Goal: Task Accomplishment & Management: Manage account settings

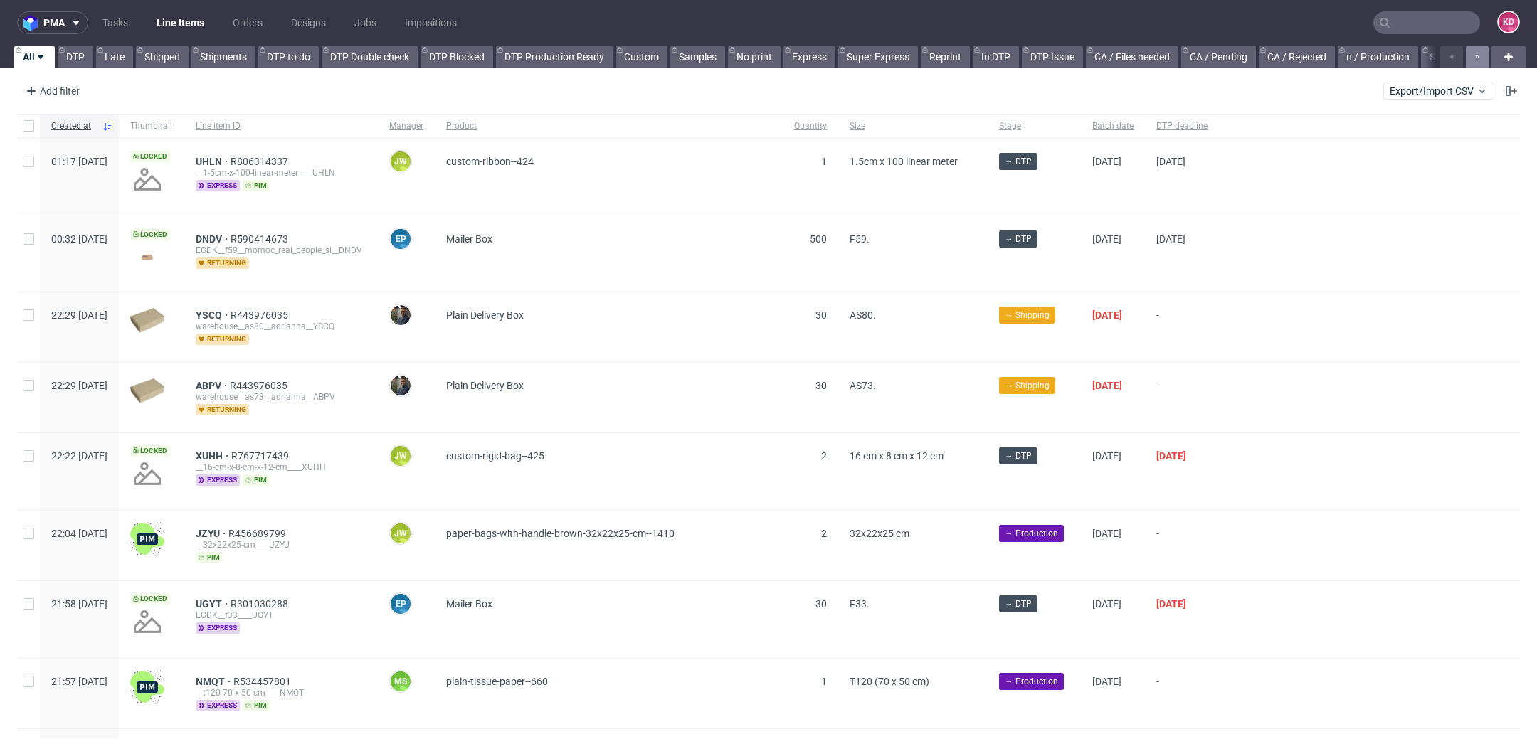
click at [1474, 60] on icon "button" at bounding box center [1477, 56] width 6 height 11
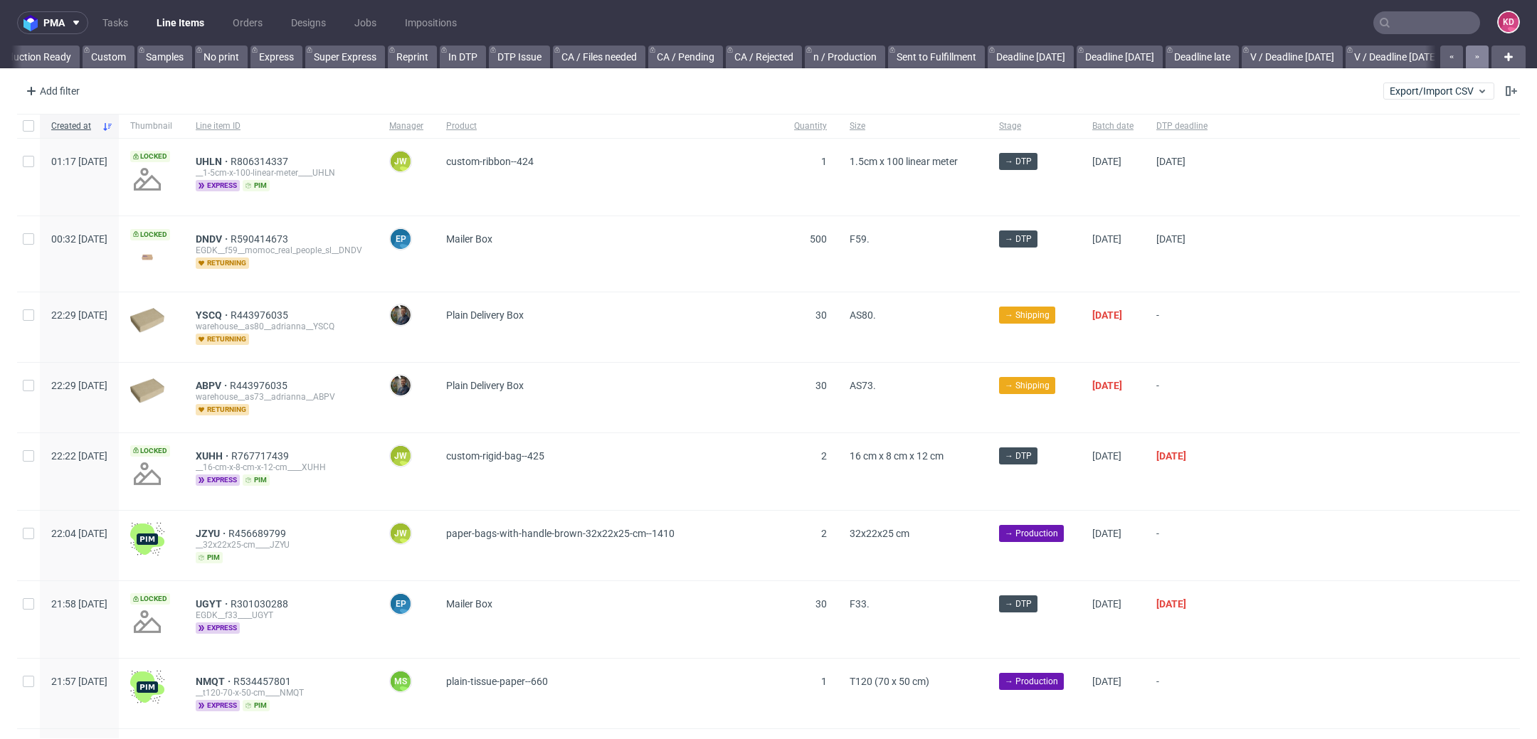
click at [1474, 60] on icon "button" at bounding box center [1477, 56] width 6 height 11
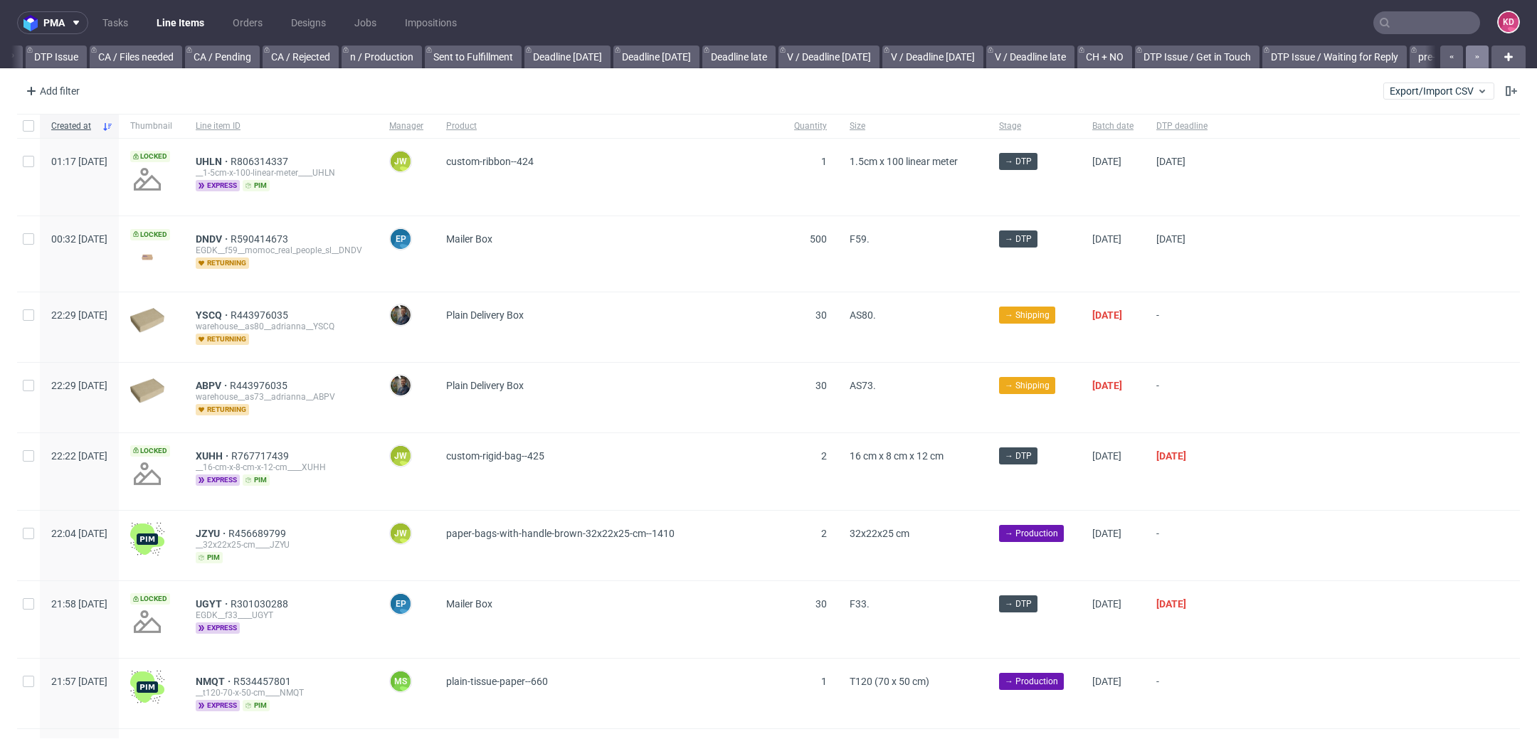
click at [1474, 60] on icon "button" at bounding box center [1477, 56] width 6 height 11
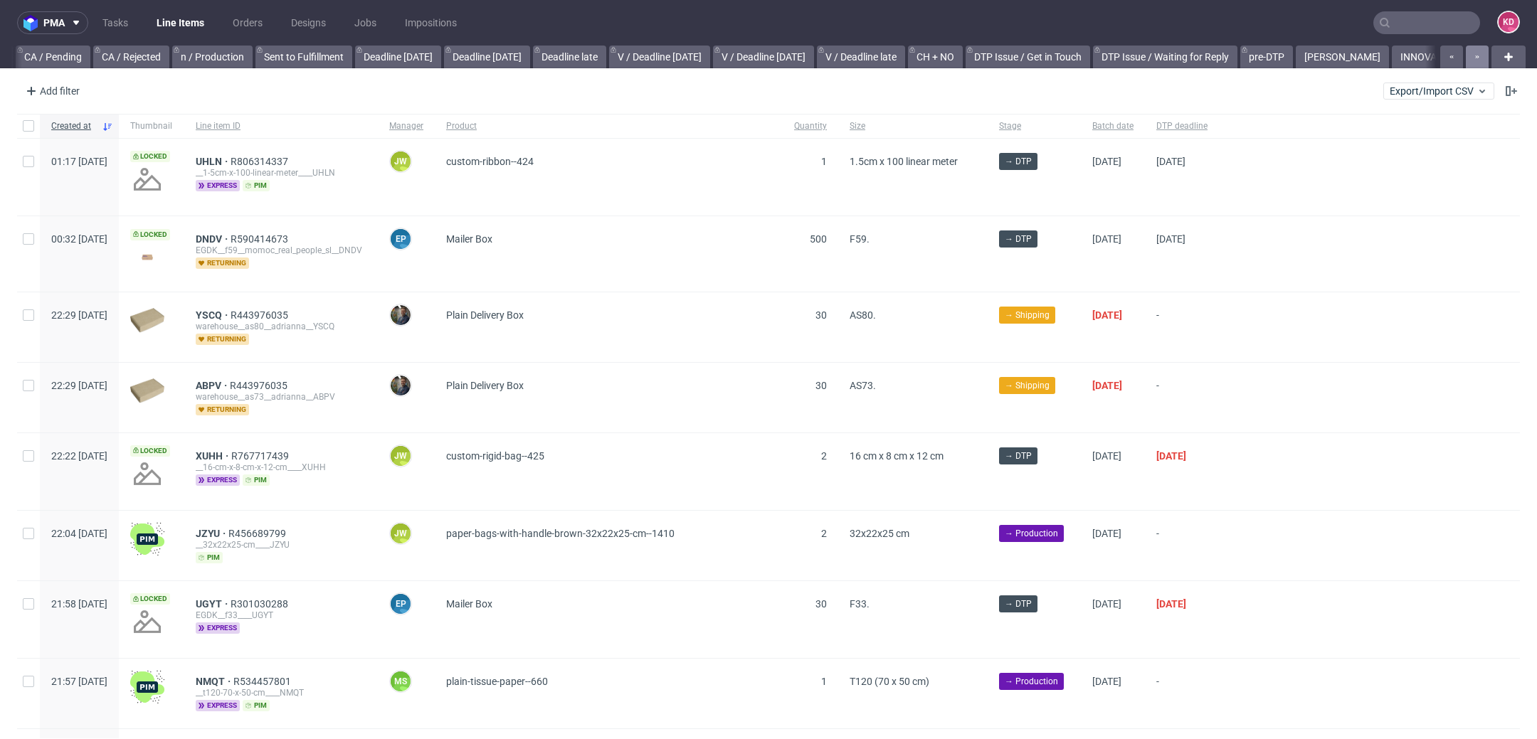
click at [1474, 60] on icon "button" at bounding box center [1477, 56] width 6 height 11
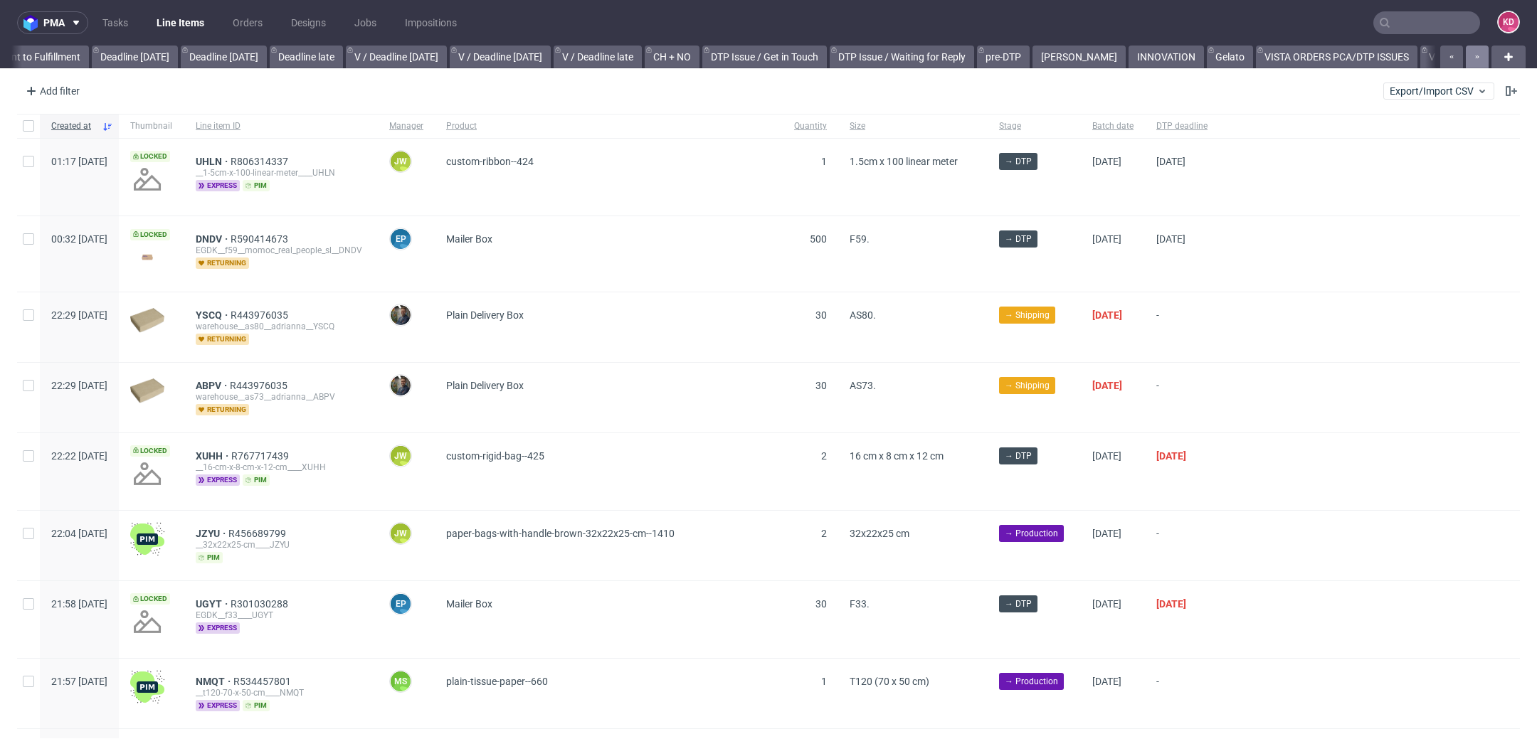
click at [1474, 60] on icon "button" at bounding box center [1477, 56] width 6 height 11
click at [1461, 60] on div at bounding box center [1462, 57] width 51 height 23
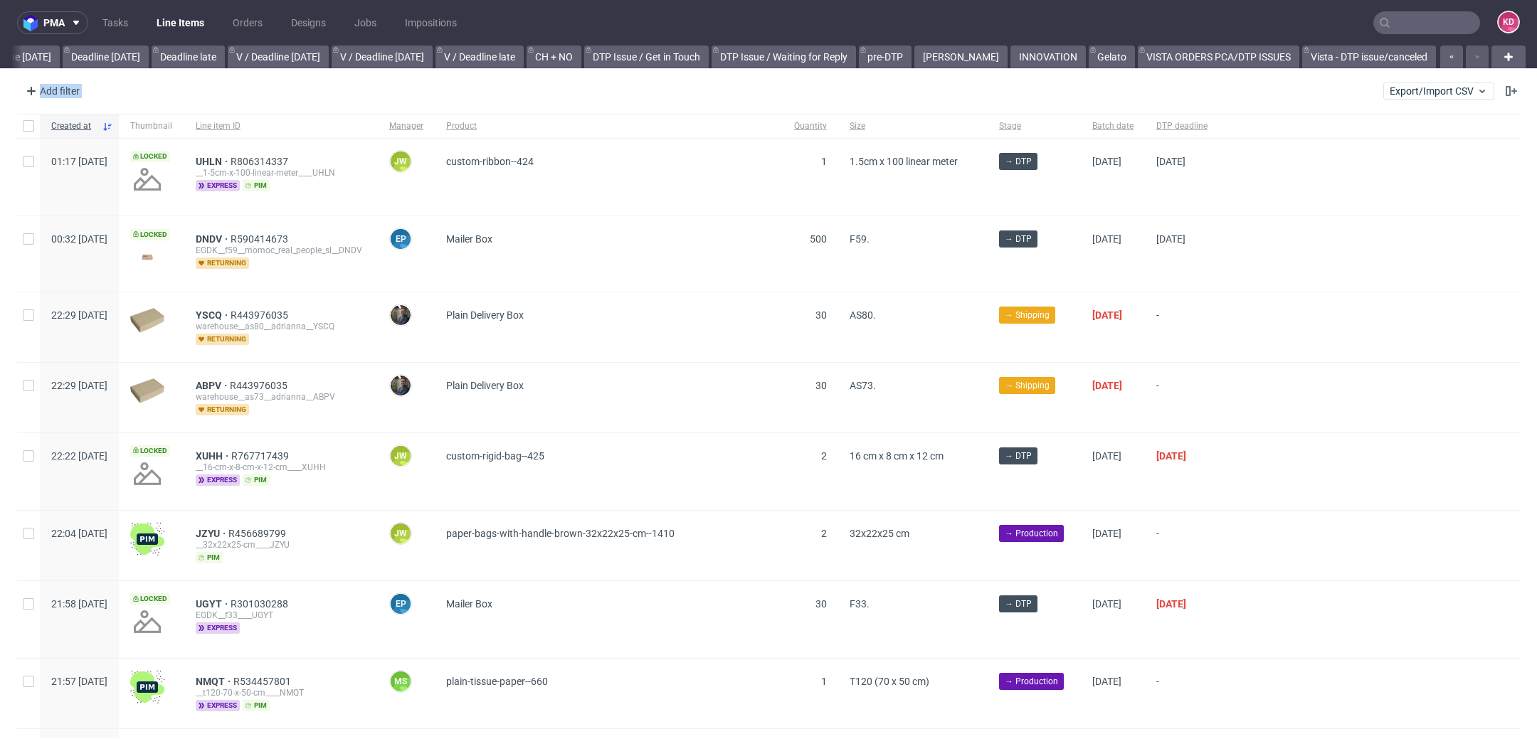
click at [1461, 60] on div at bounding box center [1462, 57] width 51 height 23
click at [956, 48] on link "[PERSON_NAME]" at bounding box center [960, 57] width 93 height 23
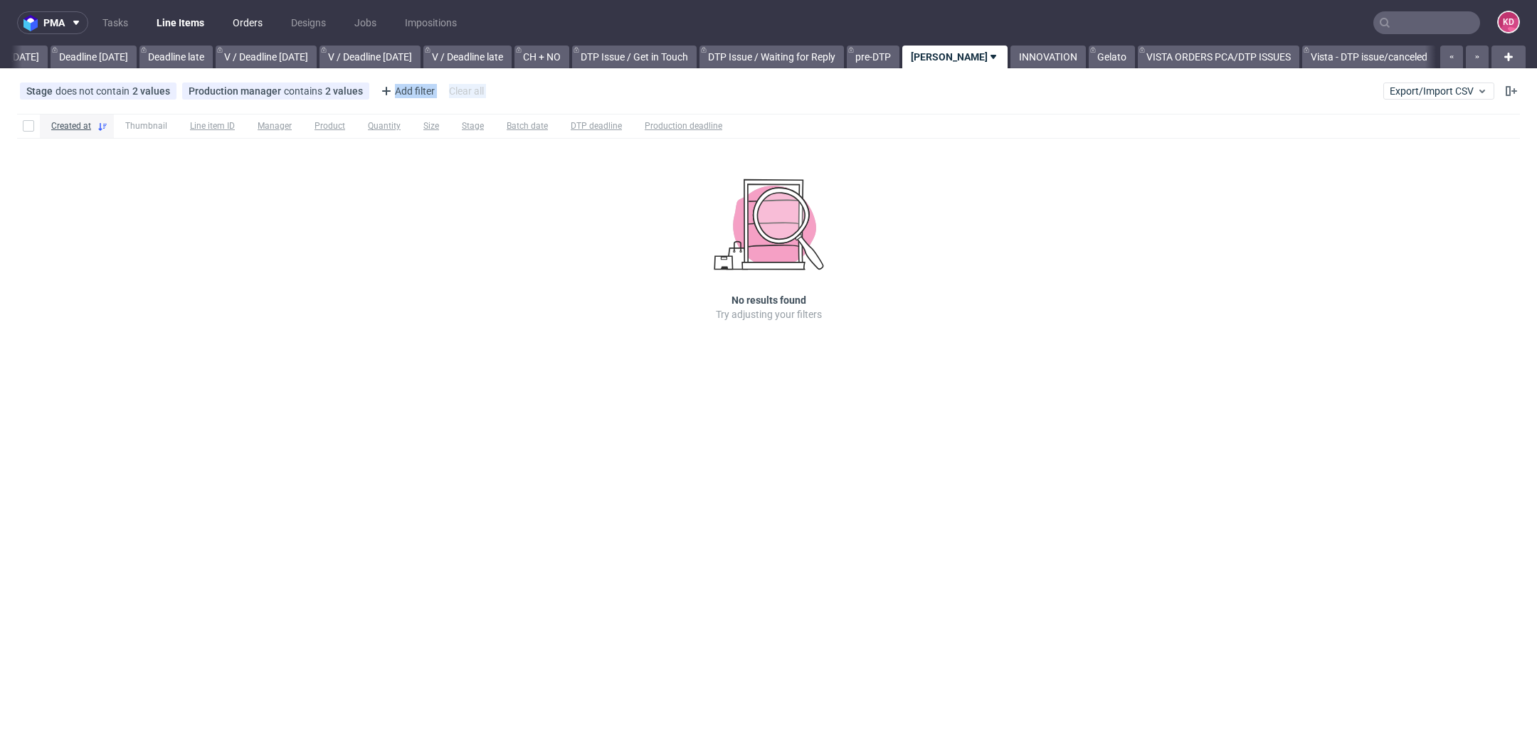
click at [238, 18] on link "Orders" at bounding box center [247, 22] width 47 height 23
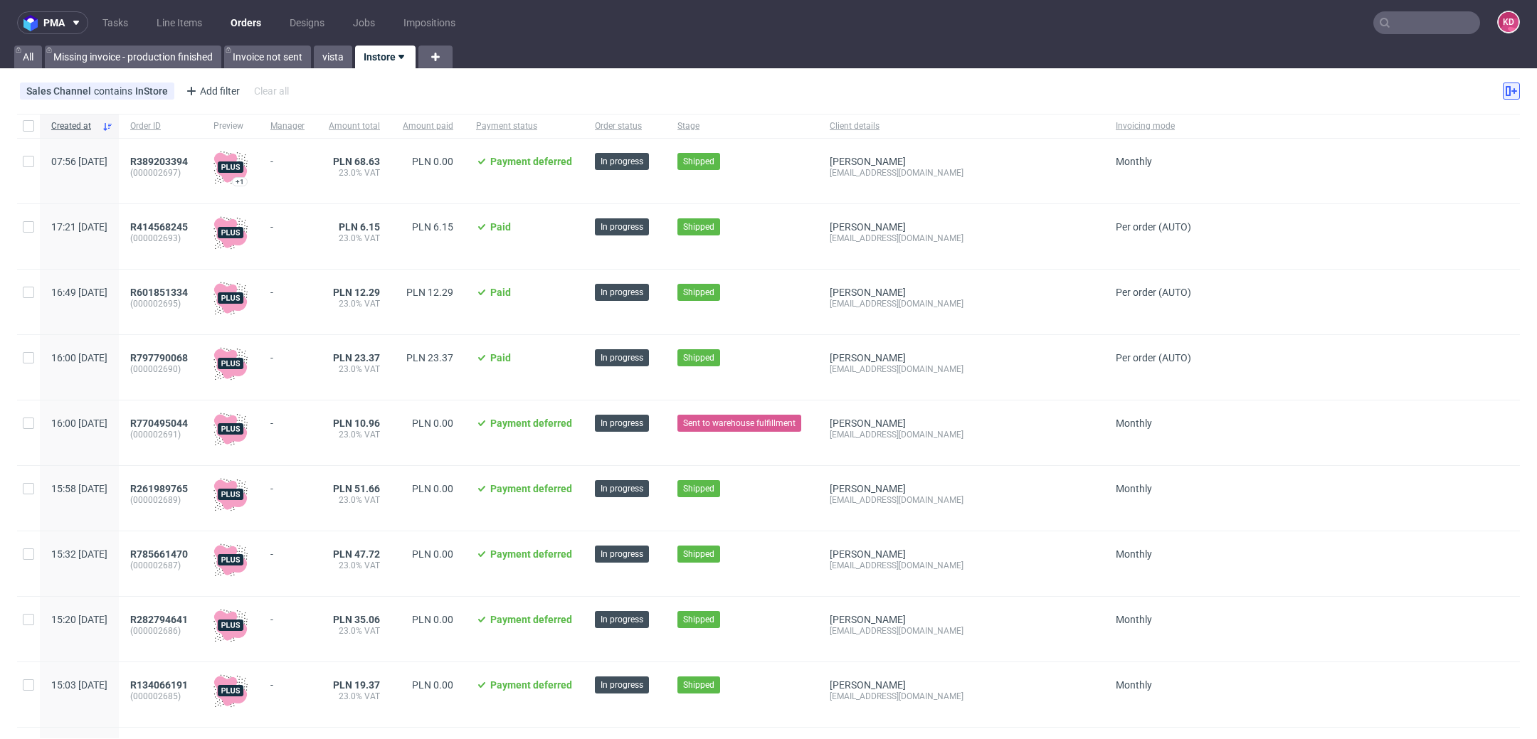
click at [1505, 92] on use at bounding box center [1510, 91] width 11 height 10
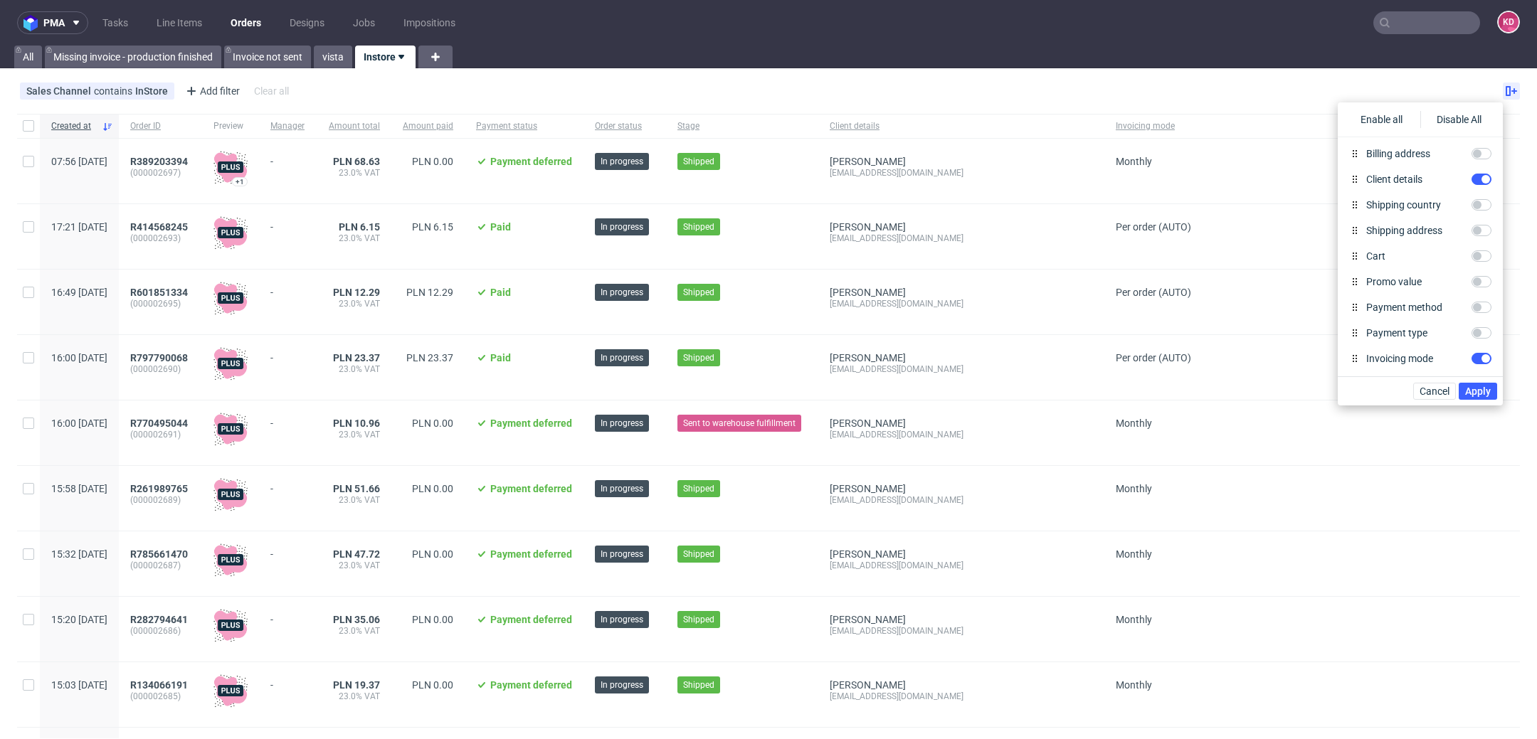
scroll to position [360, 0]
click at [1204, 104] on div "Sales Channel contains InStore Add filter Hide filters Clear all" at bounding box center [768, 91] width 1537 height 34
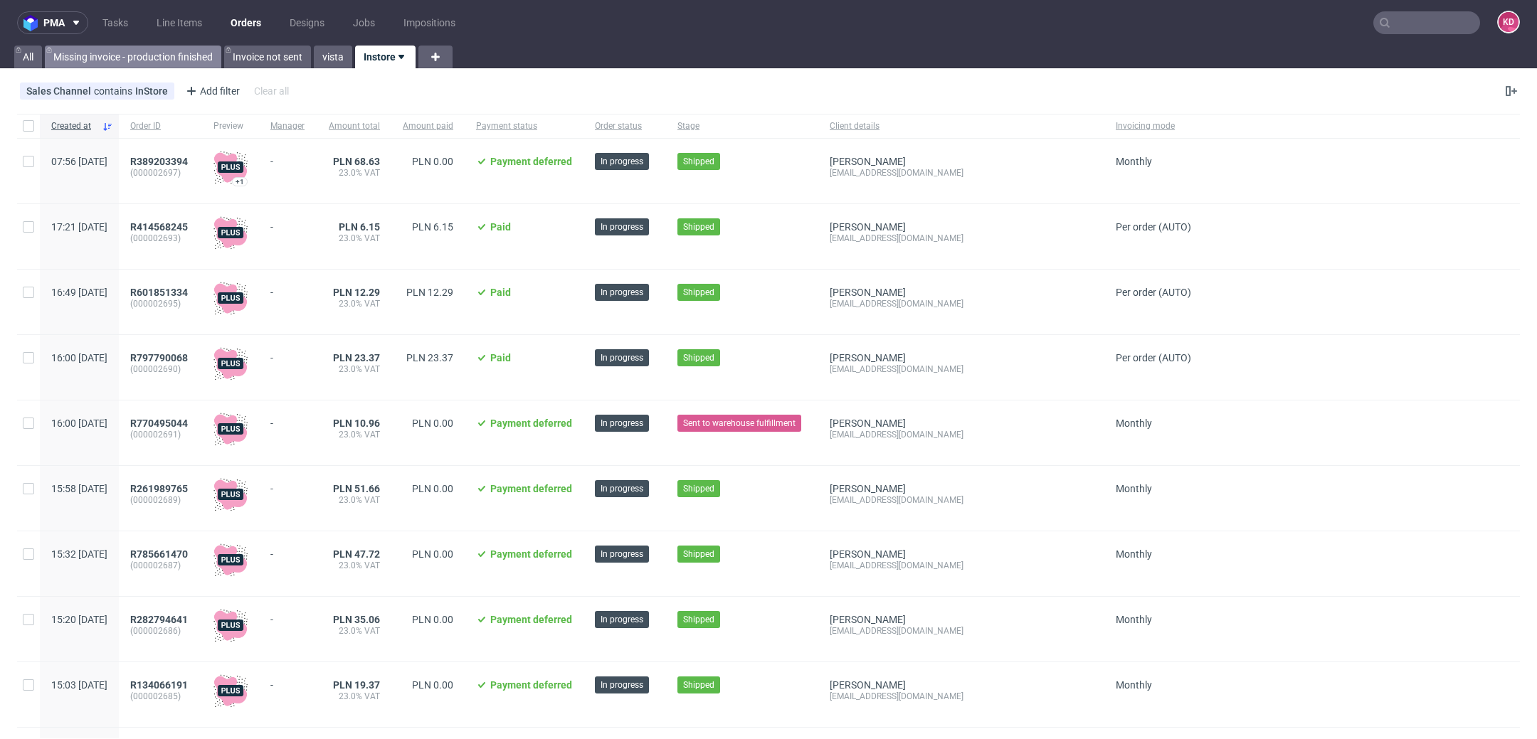
click at [149, 55] on link "Missing invoice - production finished" at bounding box center [133, 57] width 176 height 23
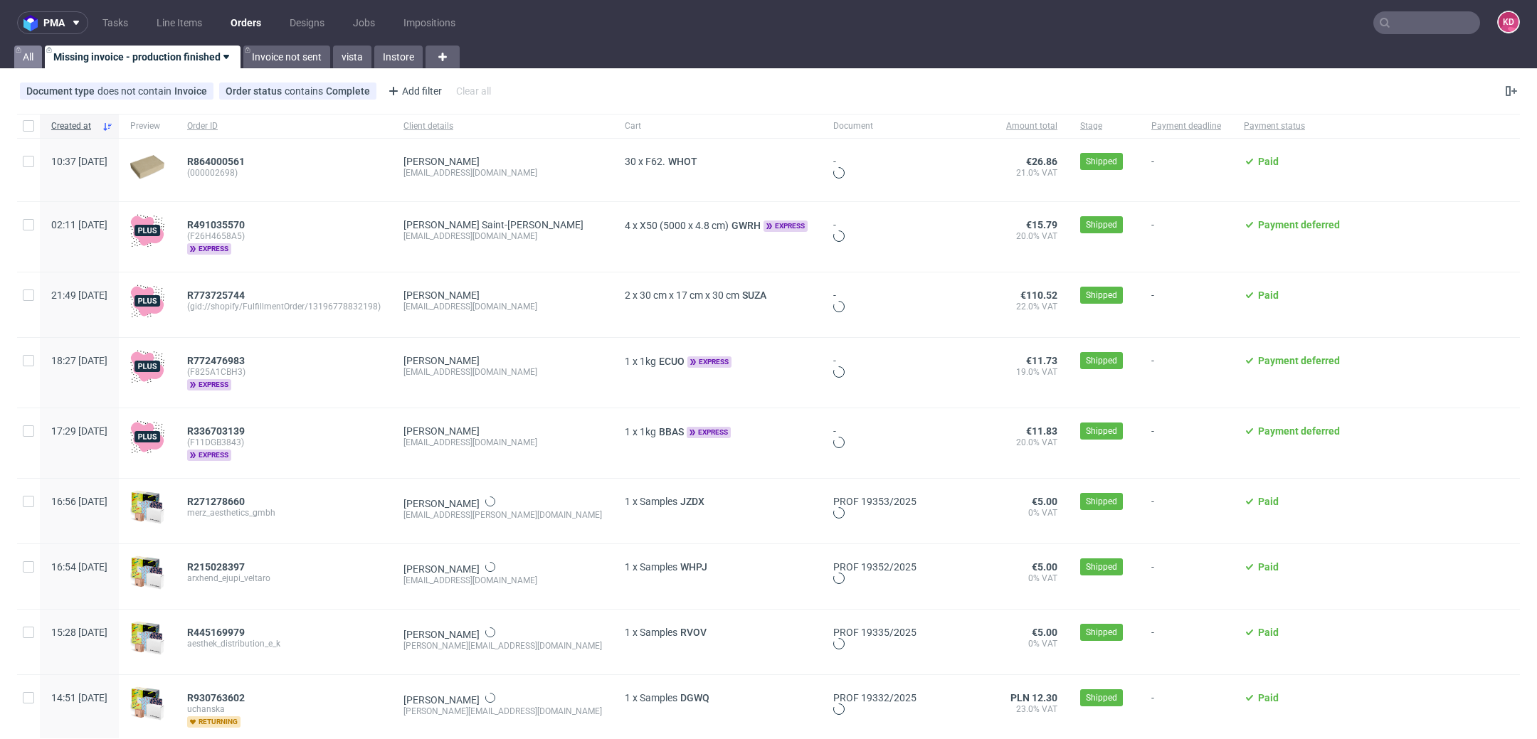
click at [18, 52] on use at bounding box center [18, 50] width 5 height 6
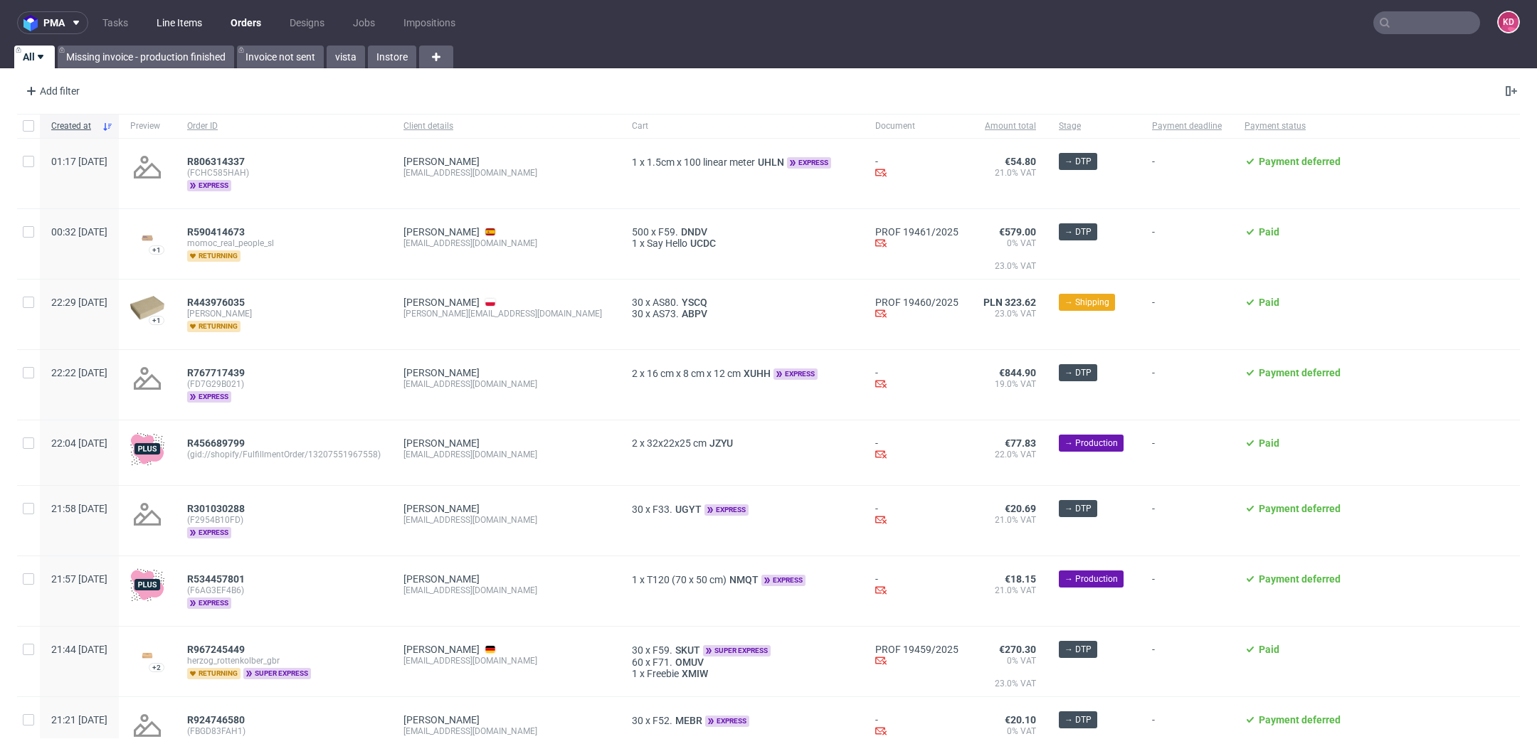
click at [178, 19] on link "Line Items" at bounding box center [179, 22] width 63 height 23
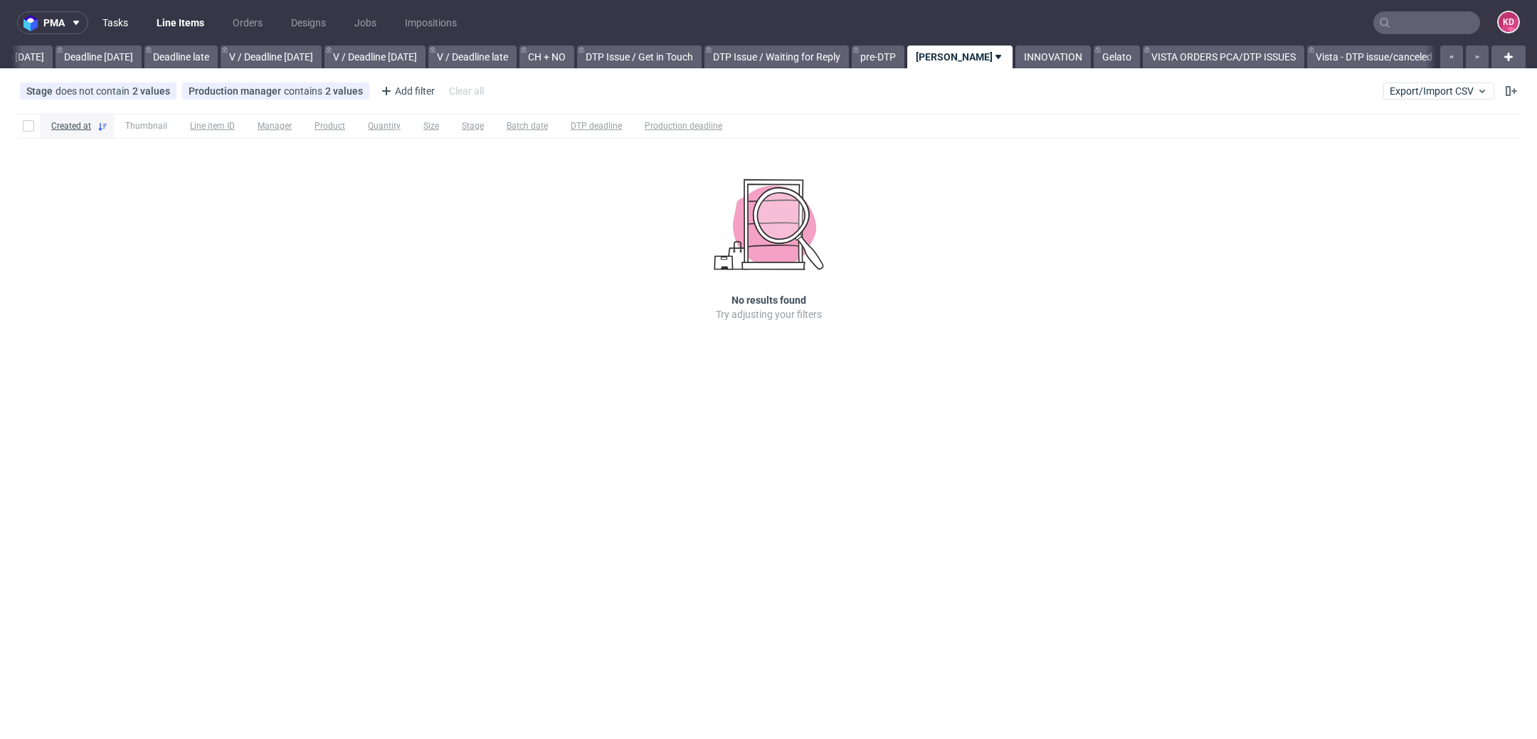
scroll to position [0, 1547]
click at [114, 17] on link "Tasks" at bounding box center [115, 22] width 43 height 23
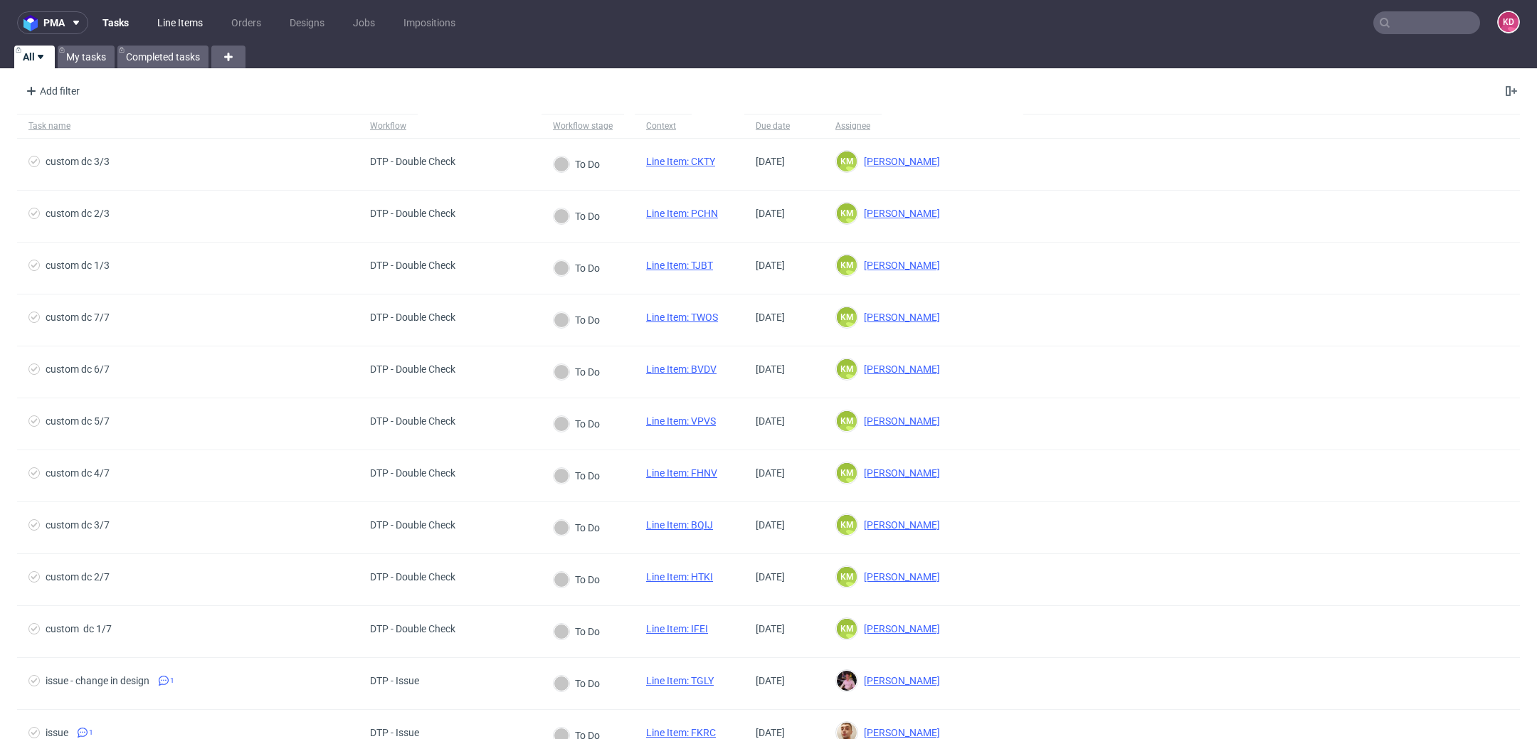
click at [182, 13] on link "Line Items" at bounding box center [180, 22] width 63 height 23
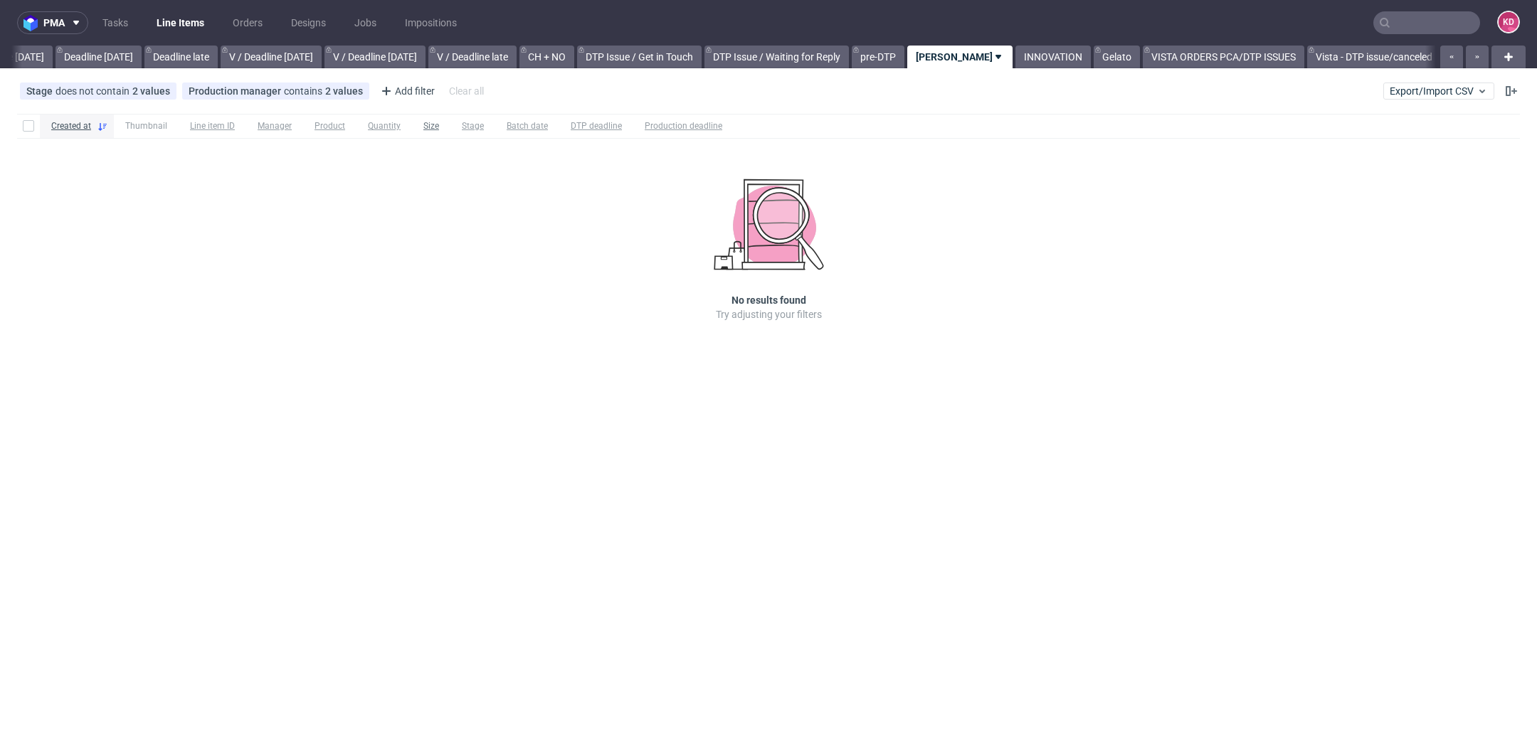
scroll to position [0, 1547]
click at [1512, 97] on button at bounding box center [1510, 91] width 17 height 17
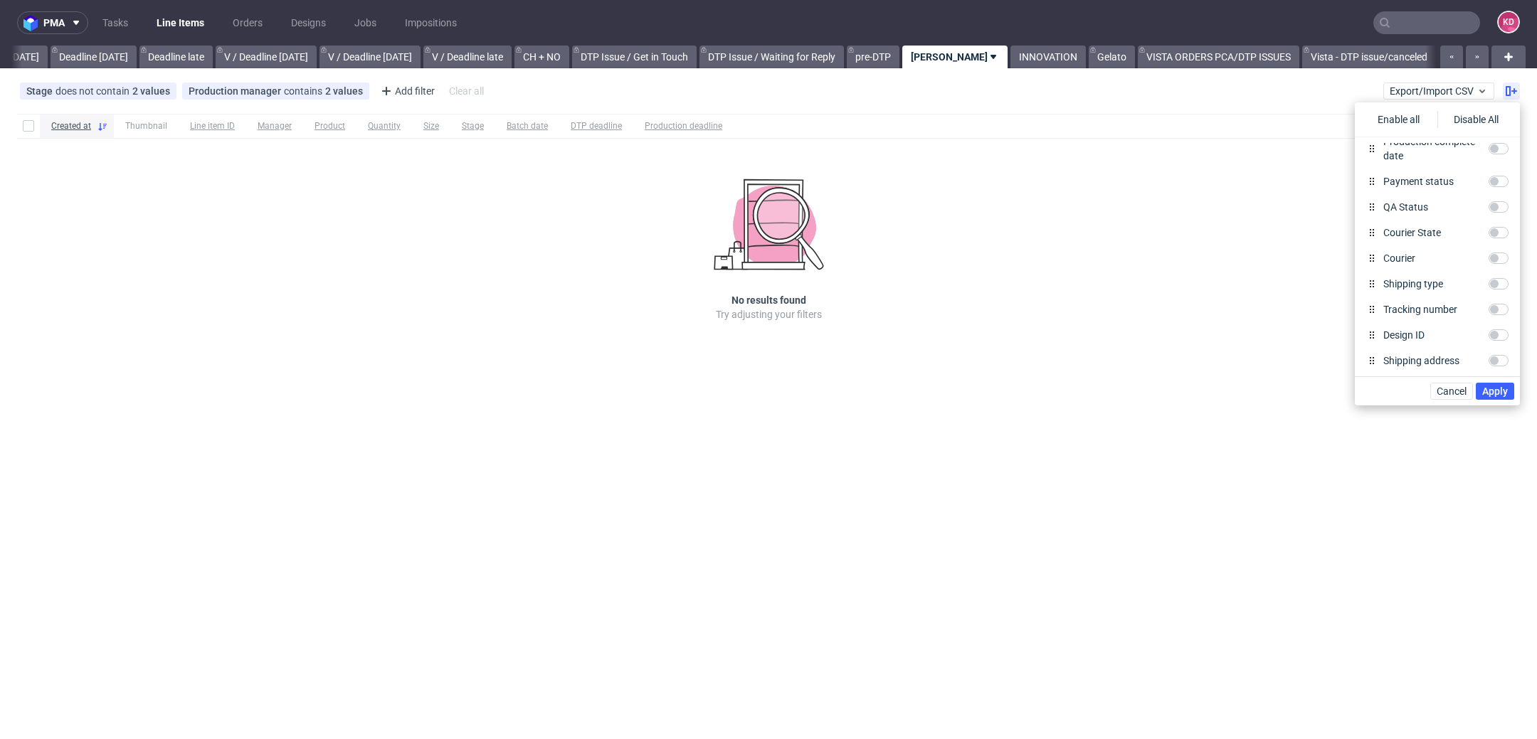
scroll to position [489, 0]
click at [1491, 286] on input "Shipping type" at bounding box center [1498, 284] width 20 height 11
checkbox input "true"
click at [1492, 393] on span "Apply" at bounding box center [1495, 391] width 26 height 10
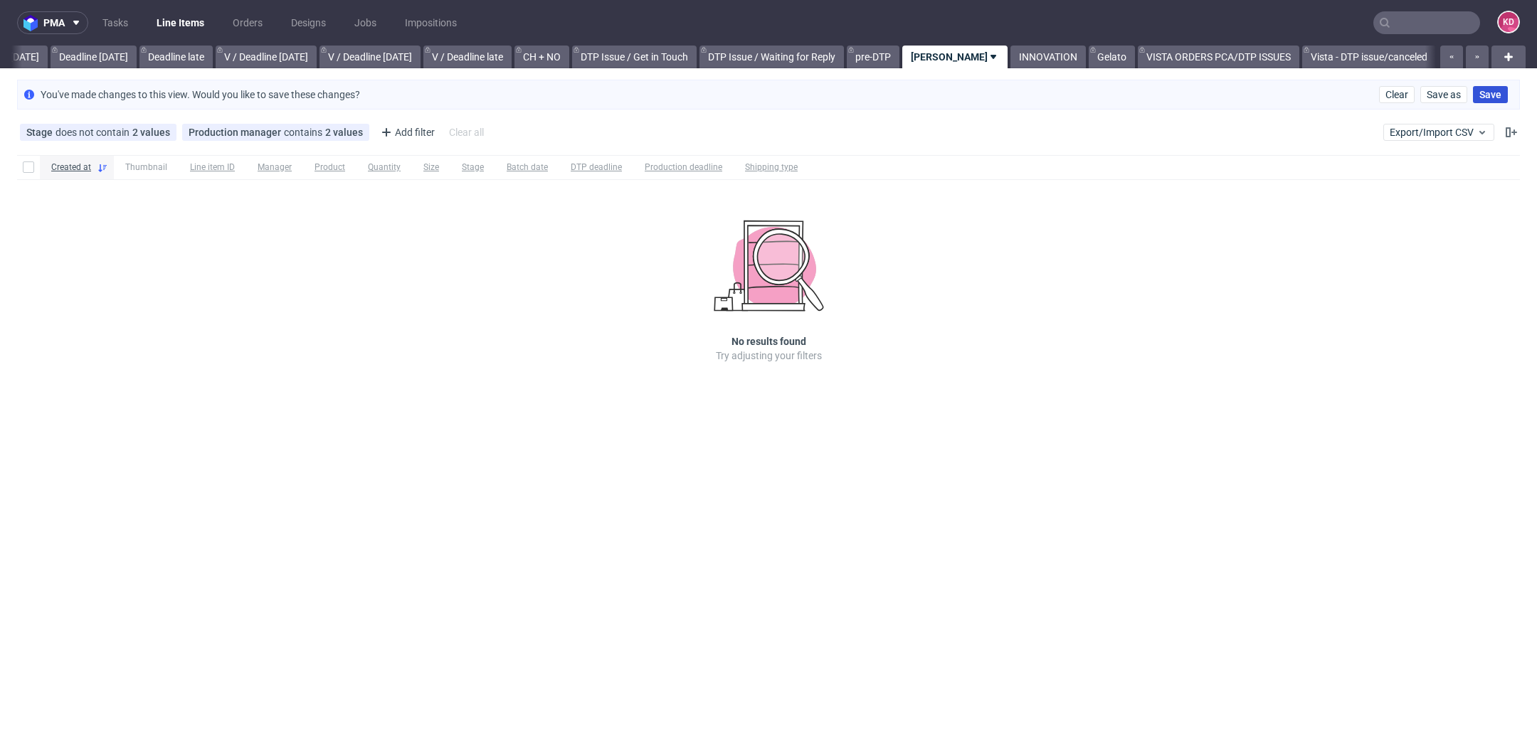
click at [1489, 94] on span "Save" at bounding box center [1490, 95] width 22 height 10
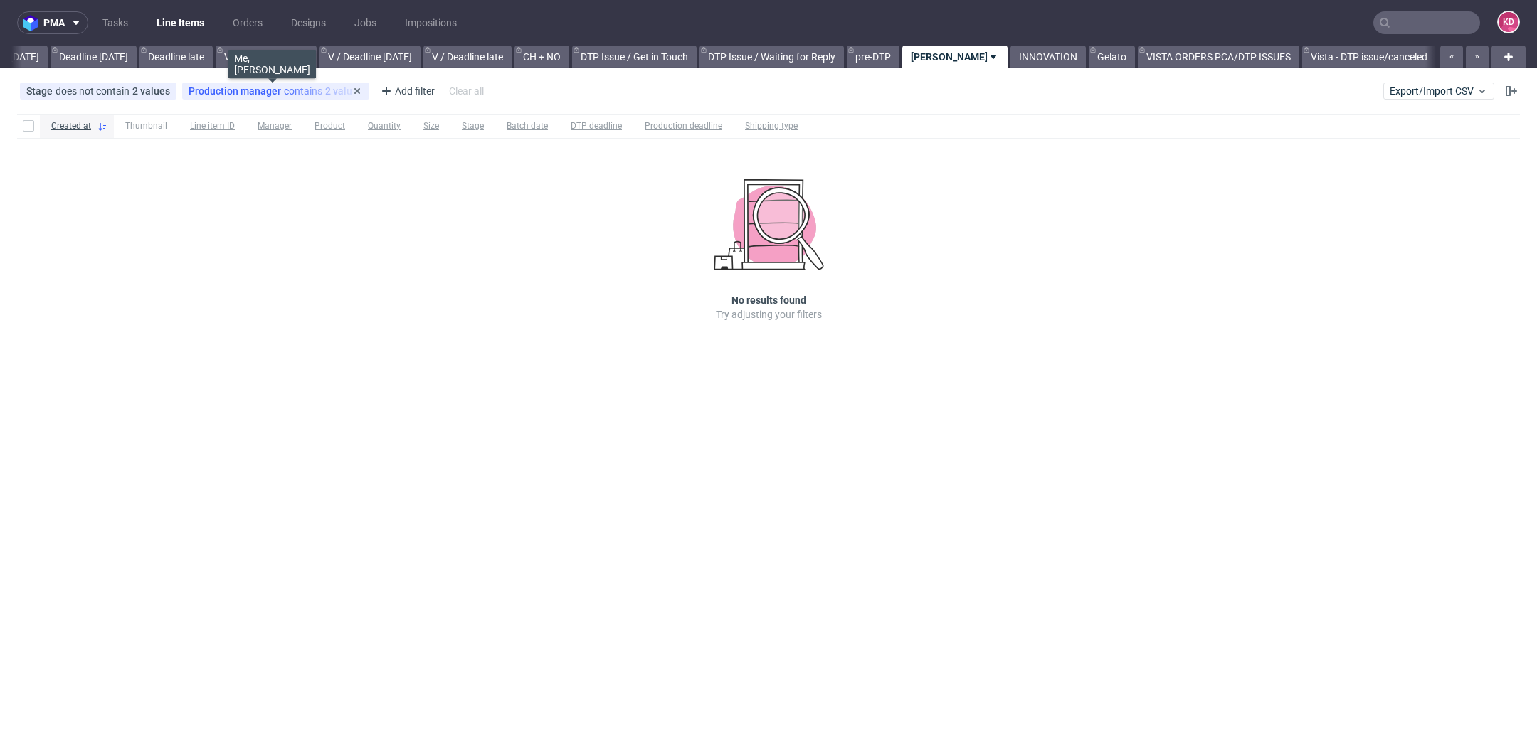
click at [262, 87] on span "Production manager" at bounding box center [236, 90] width 95 height 11
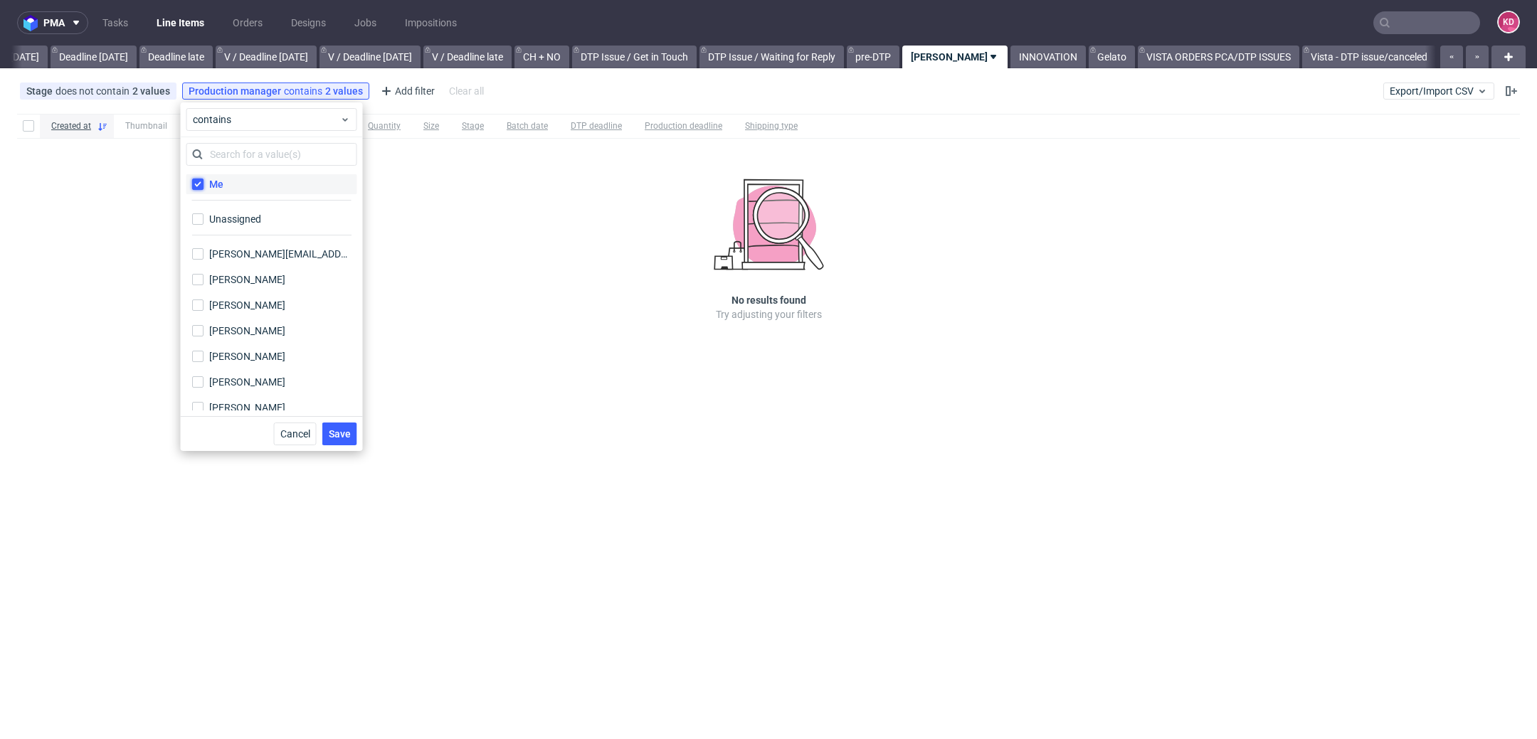
click at [197, 184] on input "Me" at bounding box center [197, 184] width 11 height 11
checkbox input "false"
click at [337, 431] on span "Save" at bounding box center [340, 434] width 22 height 10
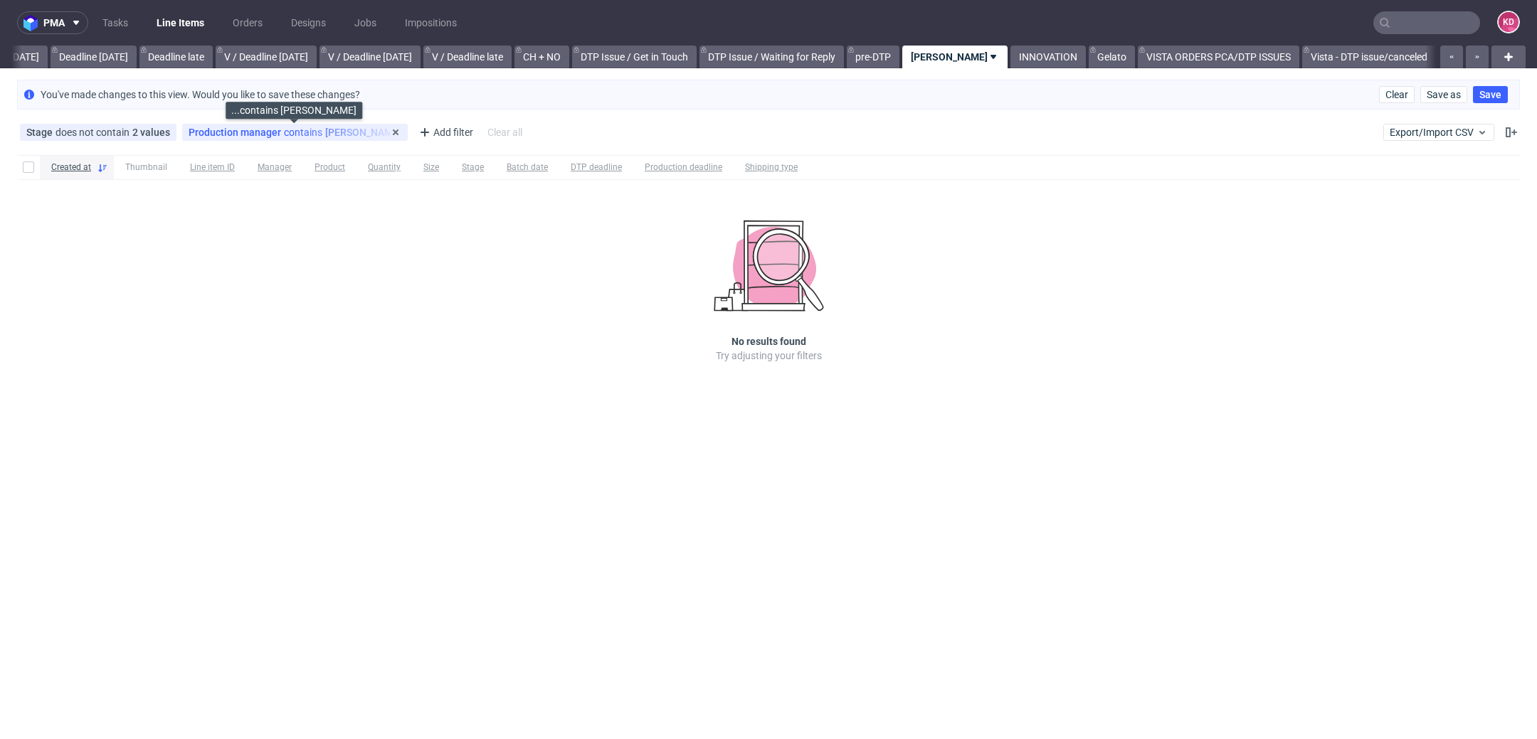
click at [341, 129] on div "Production manager contains [PERSON_NAME]" at bounding box center [295, 132] width 213 height 11
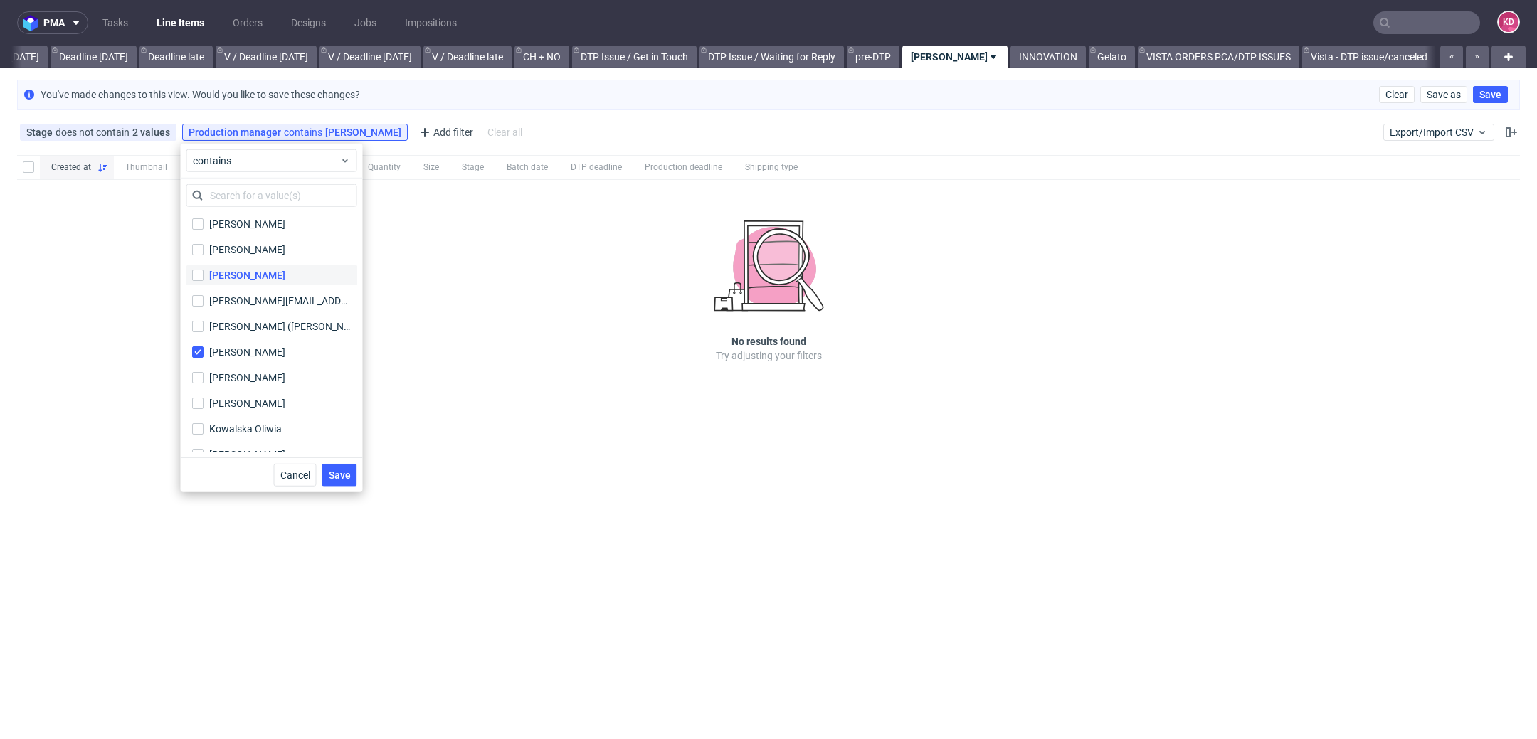
scroll to position [309, 0]
click at [196, 346] on input "[PERSON_NAME]" at bounding box center [197, 344] width 11 height 11
checkbox input "false"
click at [375, 331] on div "Created at Thumbnail Line item ID Manager Product Quantity Size Stage Batch dat…" at bounding box center [768, 278] width 1537 height 259
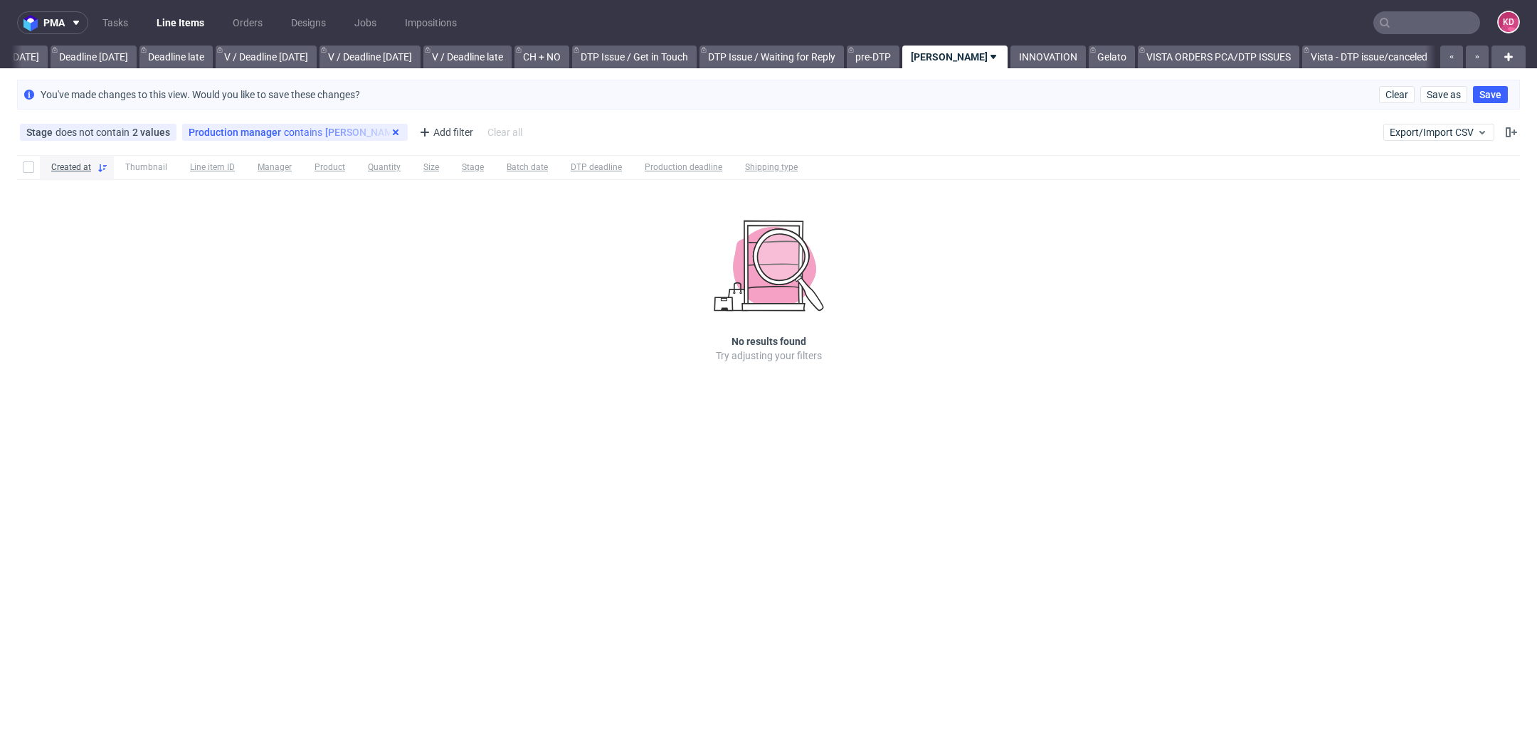
click at [400, 133] on icon at bounding box center [395, 132] width 11 height 11
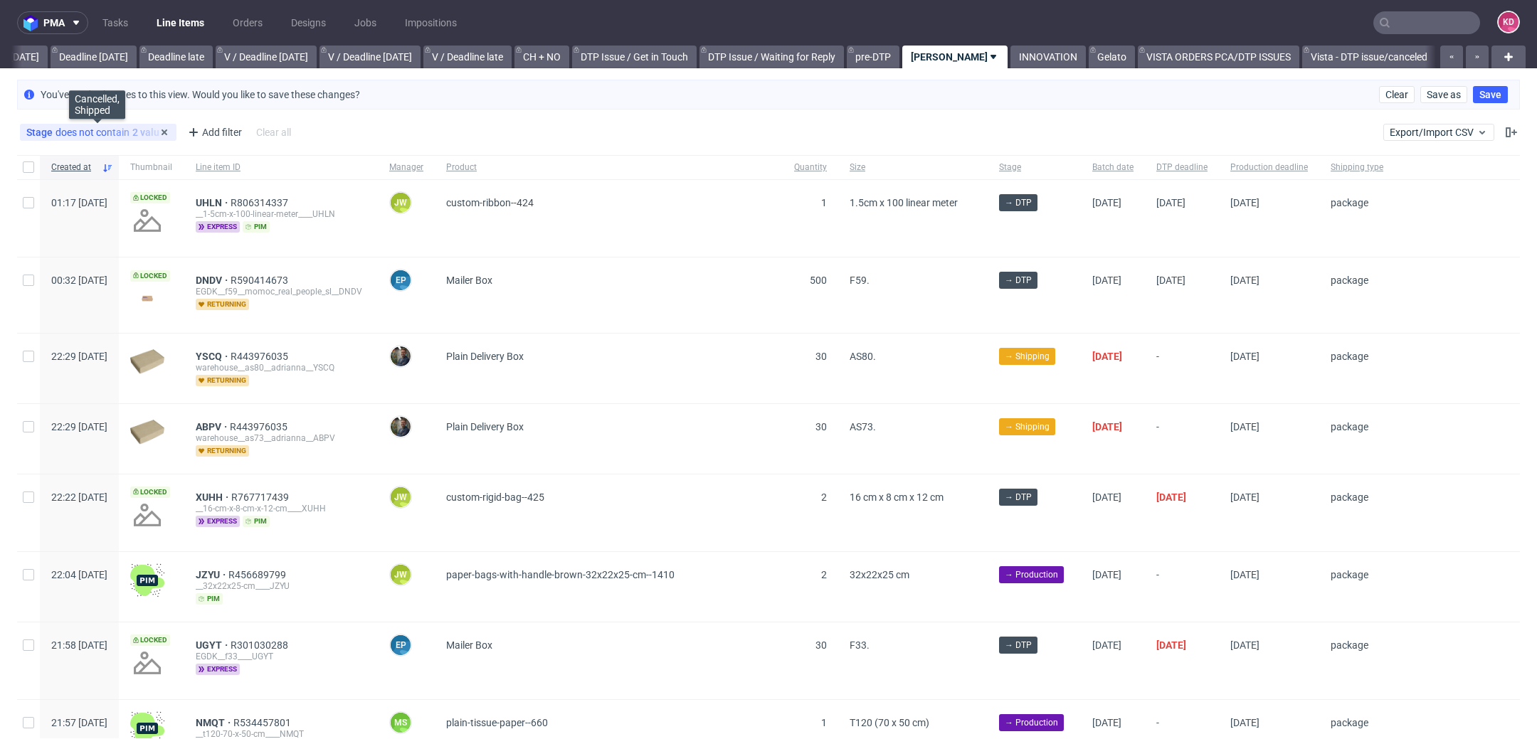
click at [108, 132] on div "Stage does not contain 2 values" at bounding box center [98, 132] width 144 height 11
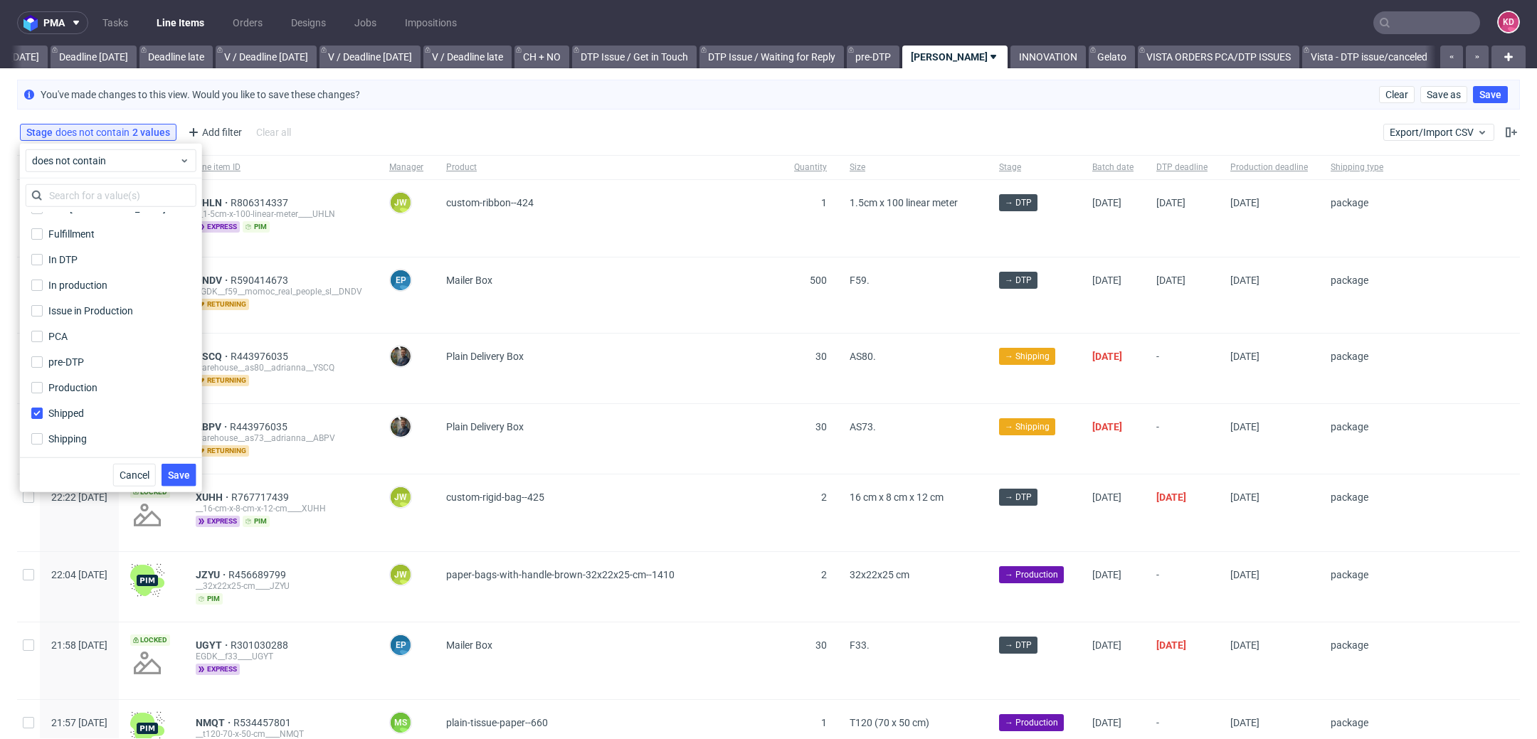
scroll to position [0, 0]
click at [39, 223] on input "Cancelled" at bounding box center [36, 225] width 11 height 11
checkbox input "false"
click at [38, 415] on input "Shipped" at bounding box center [36, 413] width 11 height 11
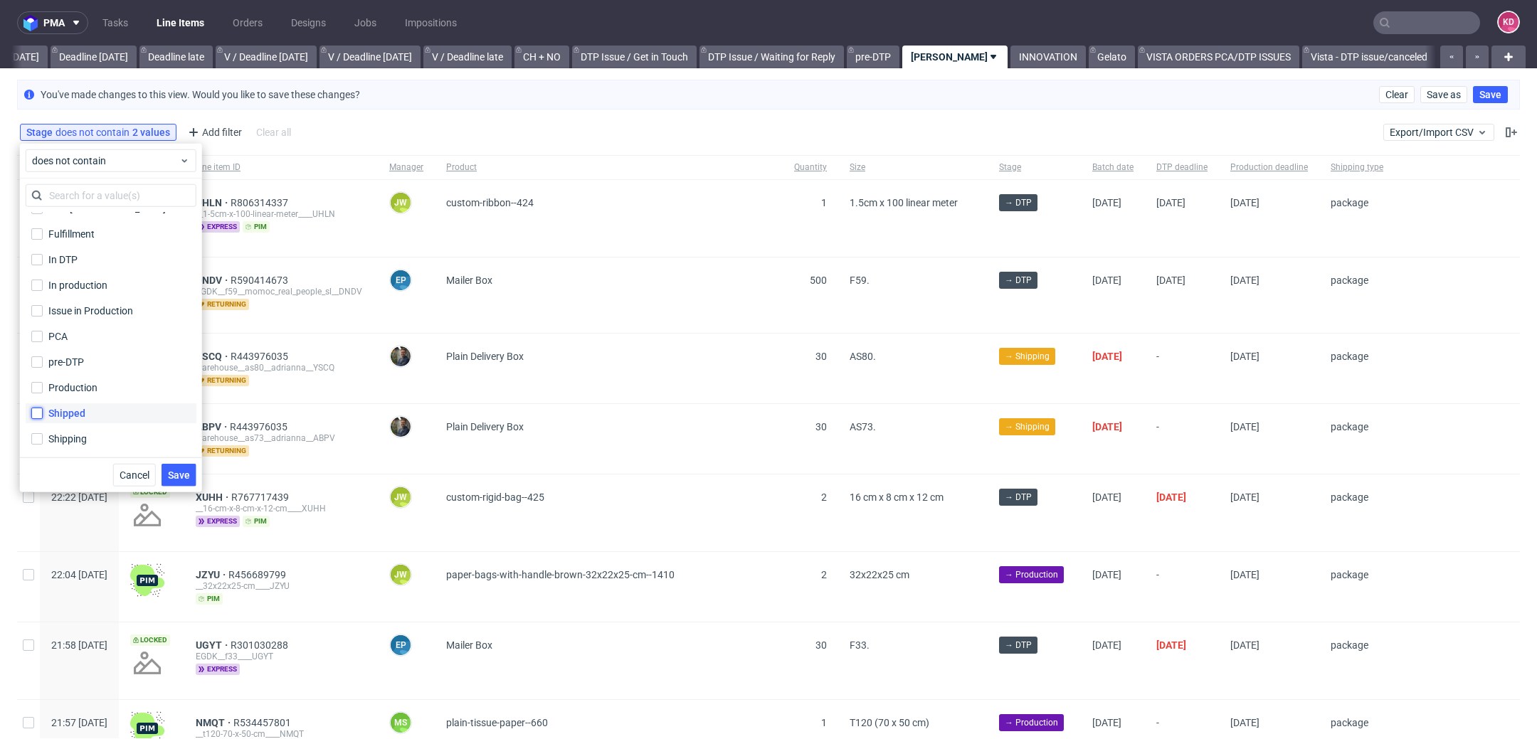
checkbox input "false"
click at [169, 132] on div "Stage does not contain 2 values Cancelled, Shipped" at bounding box center [98, 132] width 156 height 17
click at [163, 134] on icon at bounding box center [164, 132] width 11 height 11
click at [76, 126] on div "Add filter" at bounding box center [51, 132] width 63 height 23
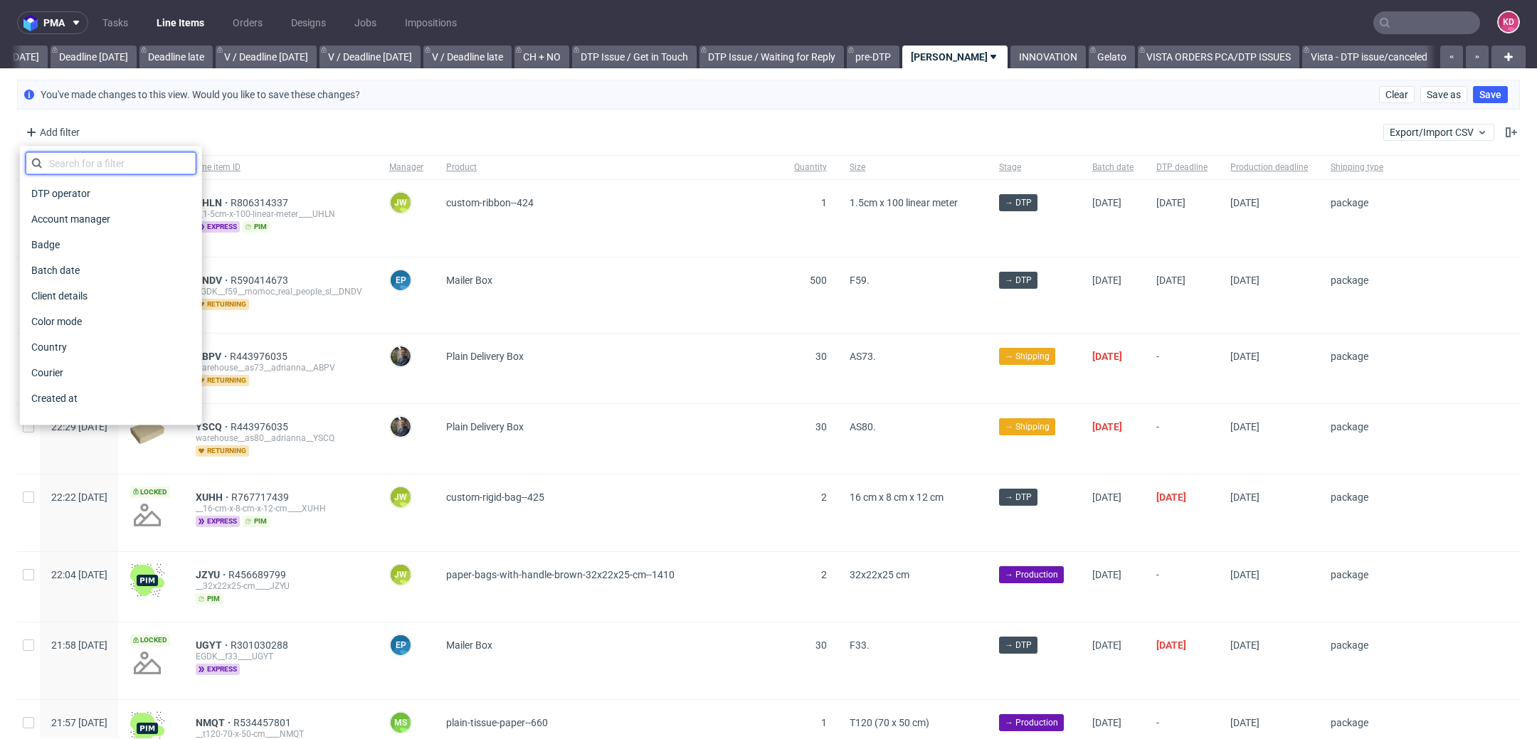
click at [60, 153] on input "text" at bounding box center [111, 163] width 171 height 23
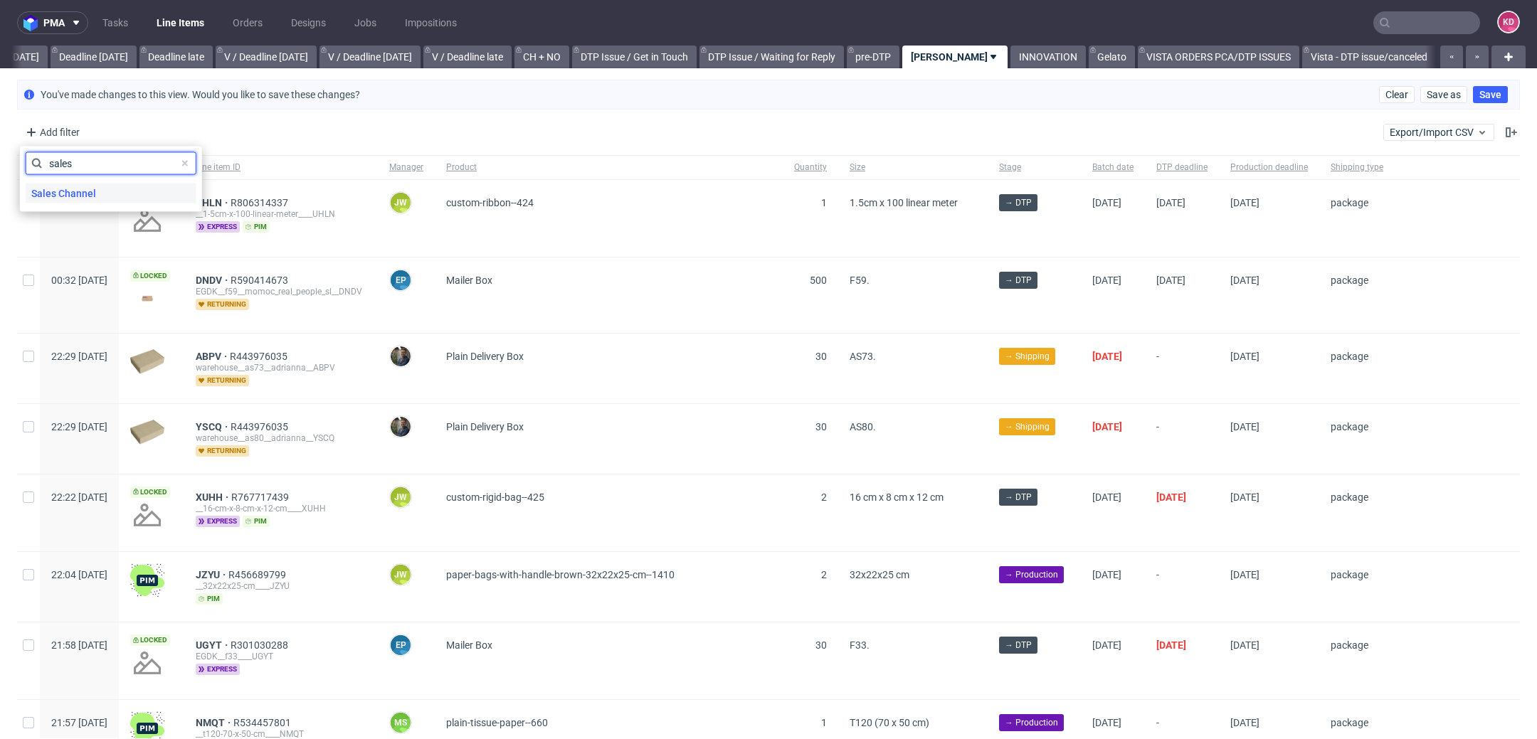
type input "sales"
click at [73, 203] on span "Sales Channel" at bounding box center [64, 194] width 76 height 20
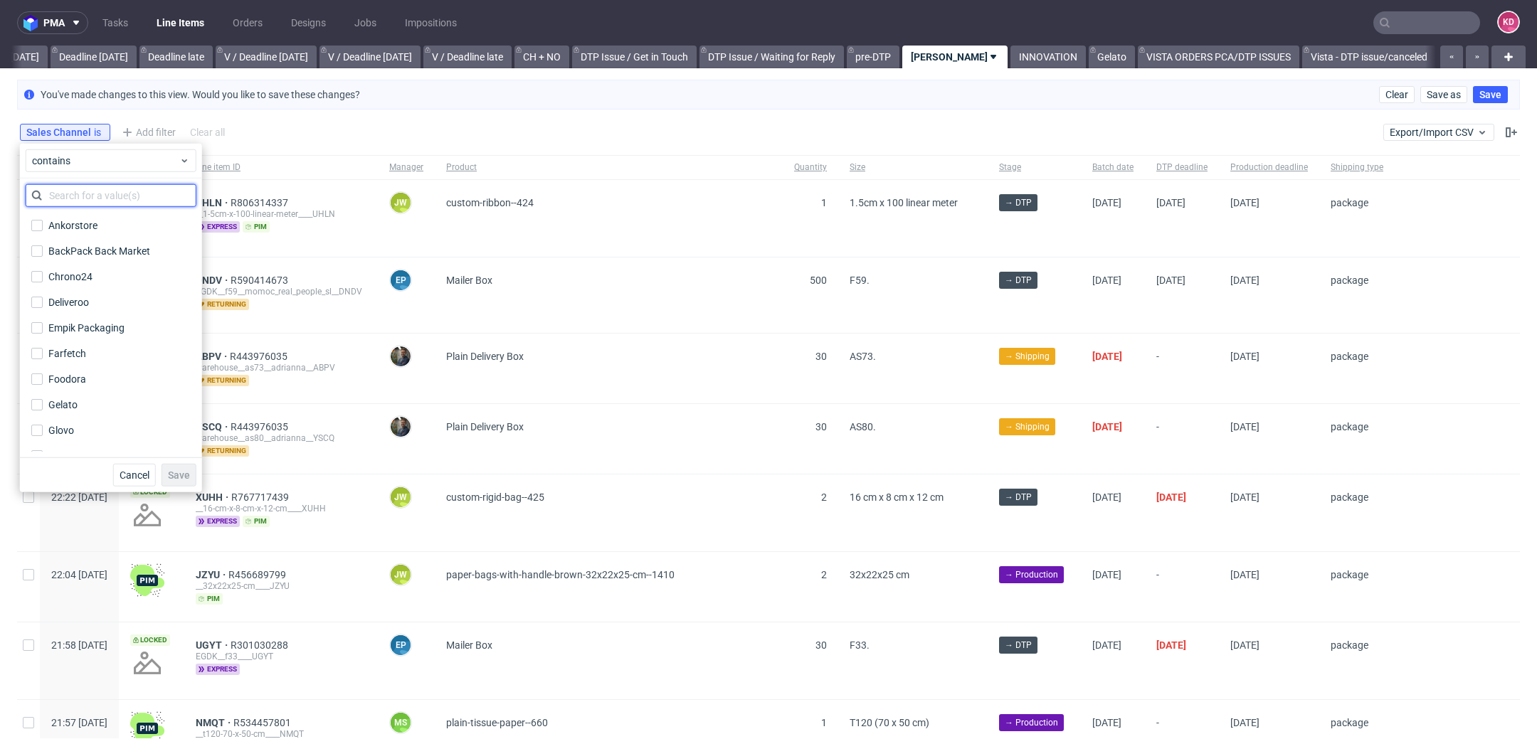
click at [70, 191] on input "text" at bounding box center [111, 195] width 171 height 23
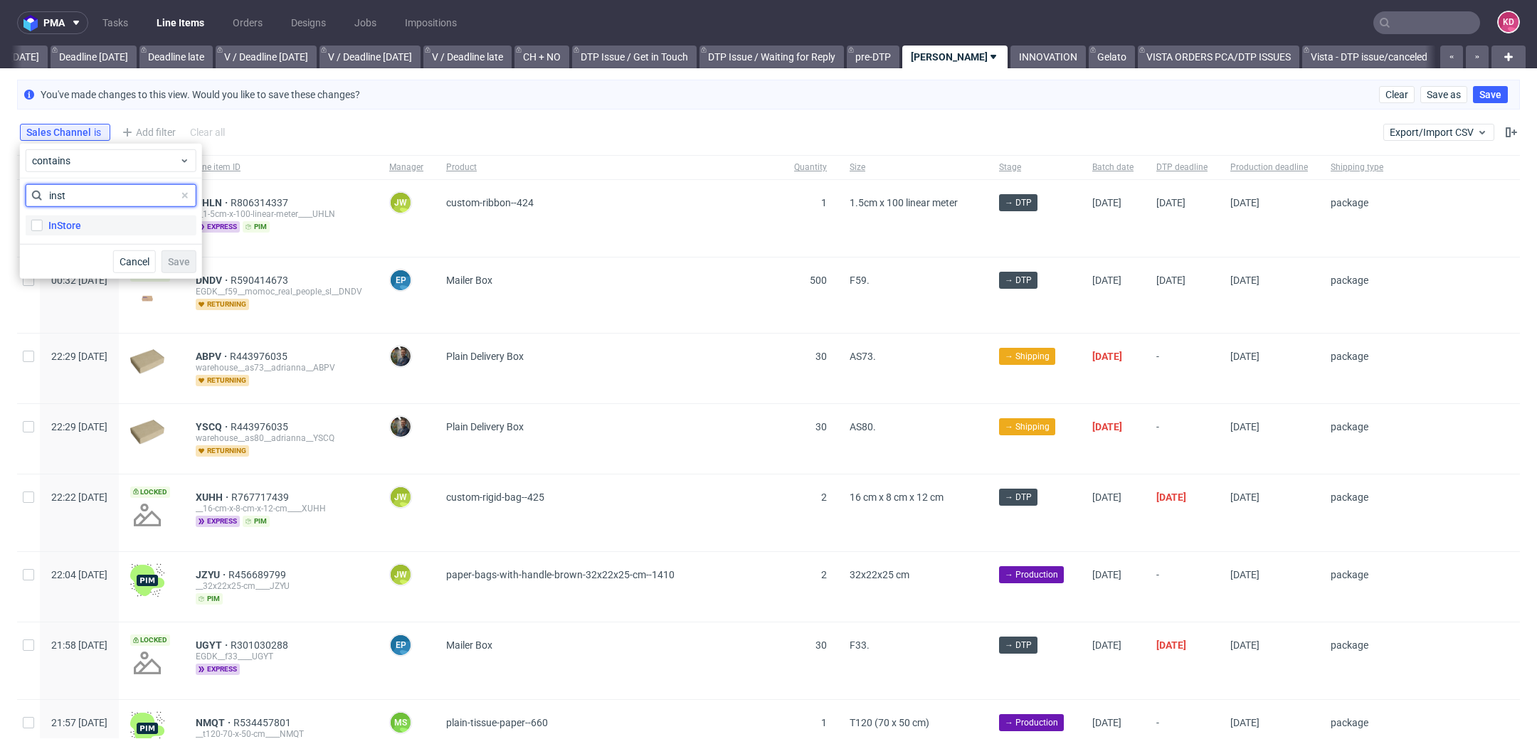
type input "inst"
click at [72, 228] on div "InStore" at bounding box center [64, 225] width 33 height 14
click at [43, 228] on input "InStore" at bounding box center [36, 225] width 11 height 11
checkbox input "true"
click at [189, 260] on span "Save" at bounding box center [179, 262] width 22 height 10
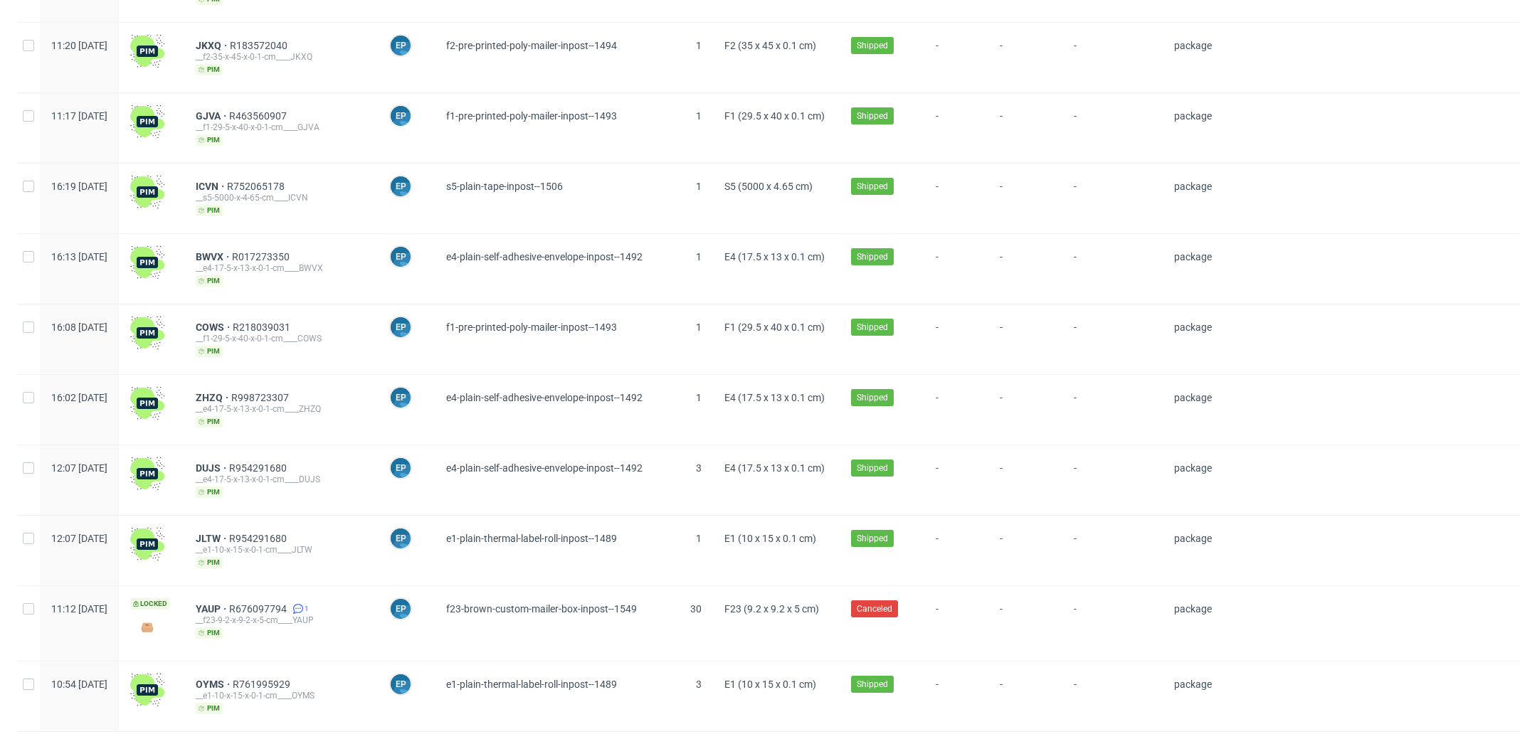
scroll to position [0, 0]
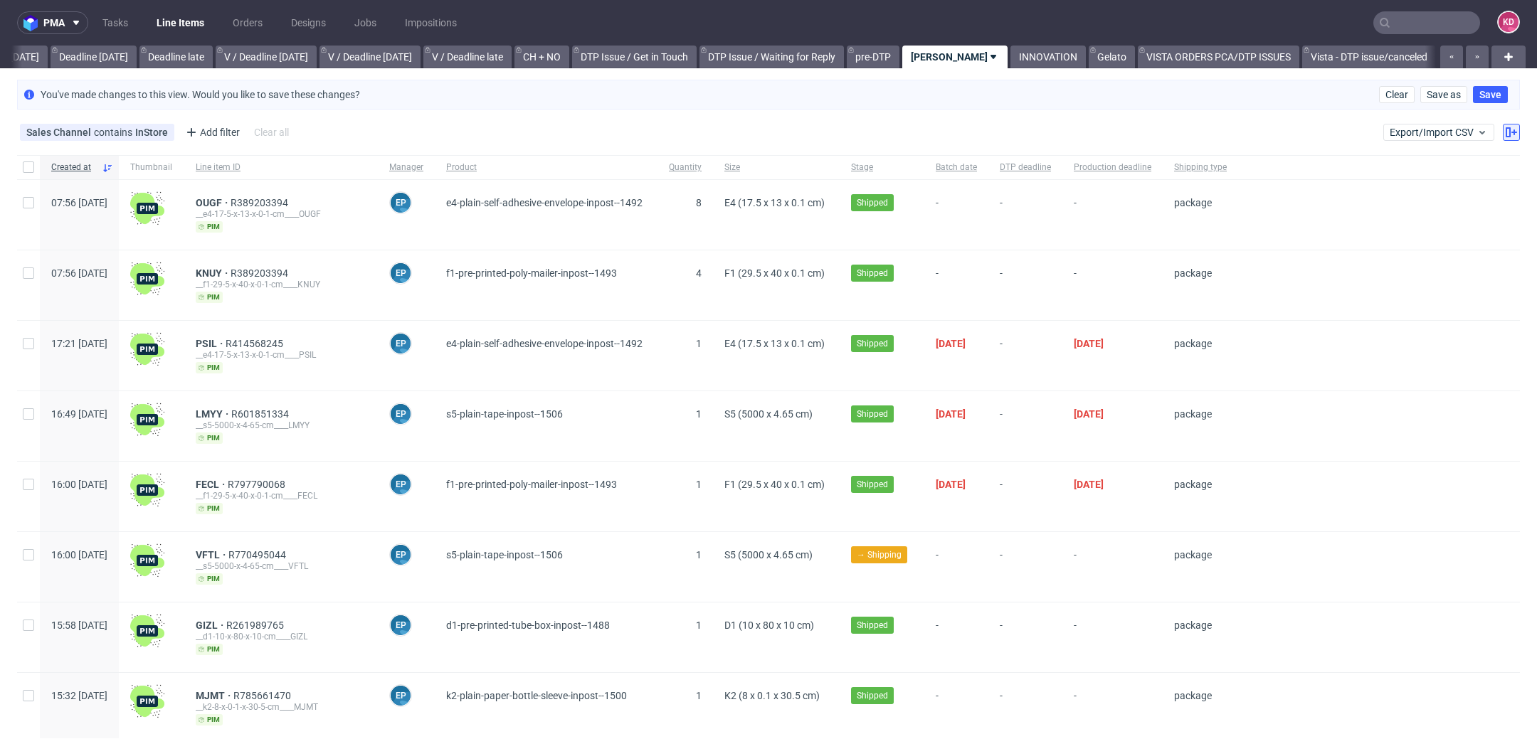
click at [1502, 124] on button at bounding box center [1510, 132] width 17 height 17
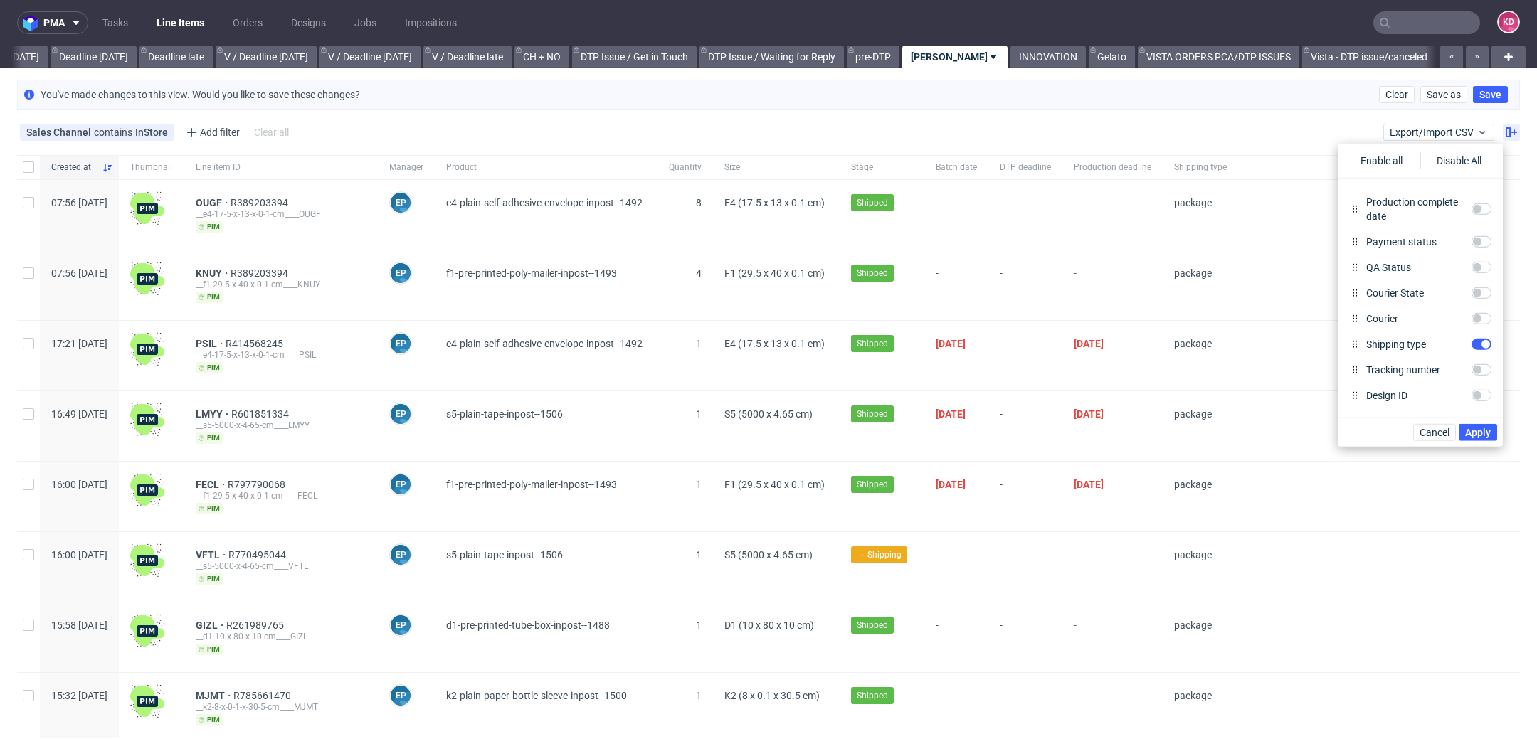
scroll to position [469, 0]
click at [1478, 318] on input "Courier" at bounding box center [1481, 319] width 20 height 11
checkbox input "true"
click at [1480, 435] on span "Apply" at bounding box center [1478, 433] width 26 height 10
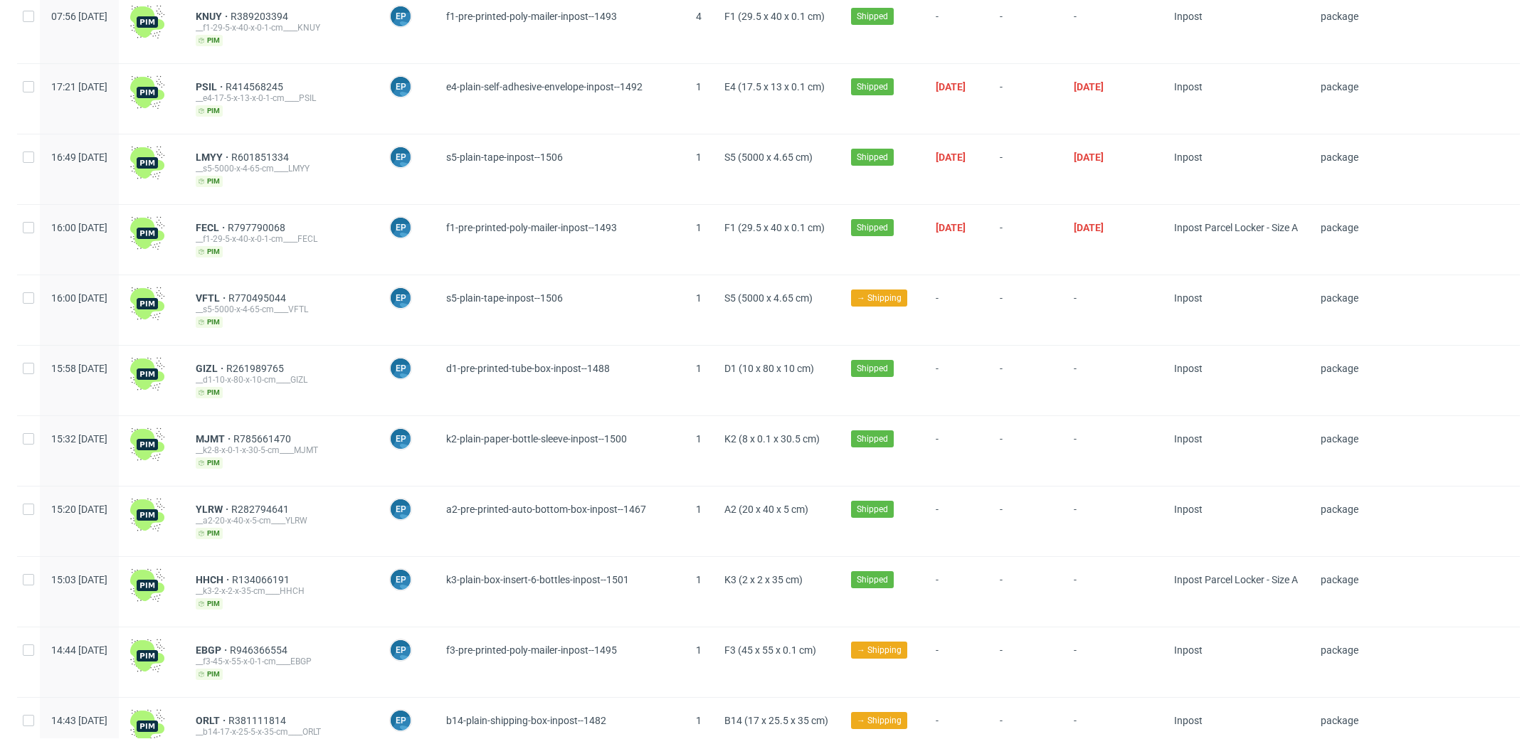
scroll to position [0, 0]
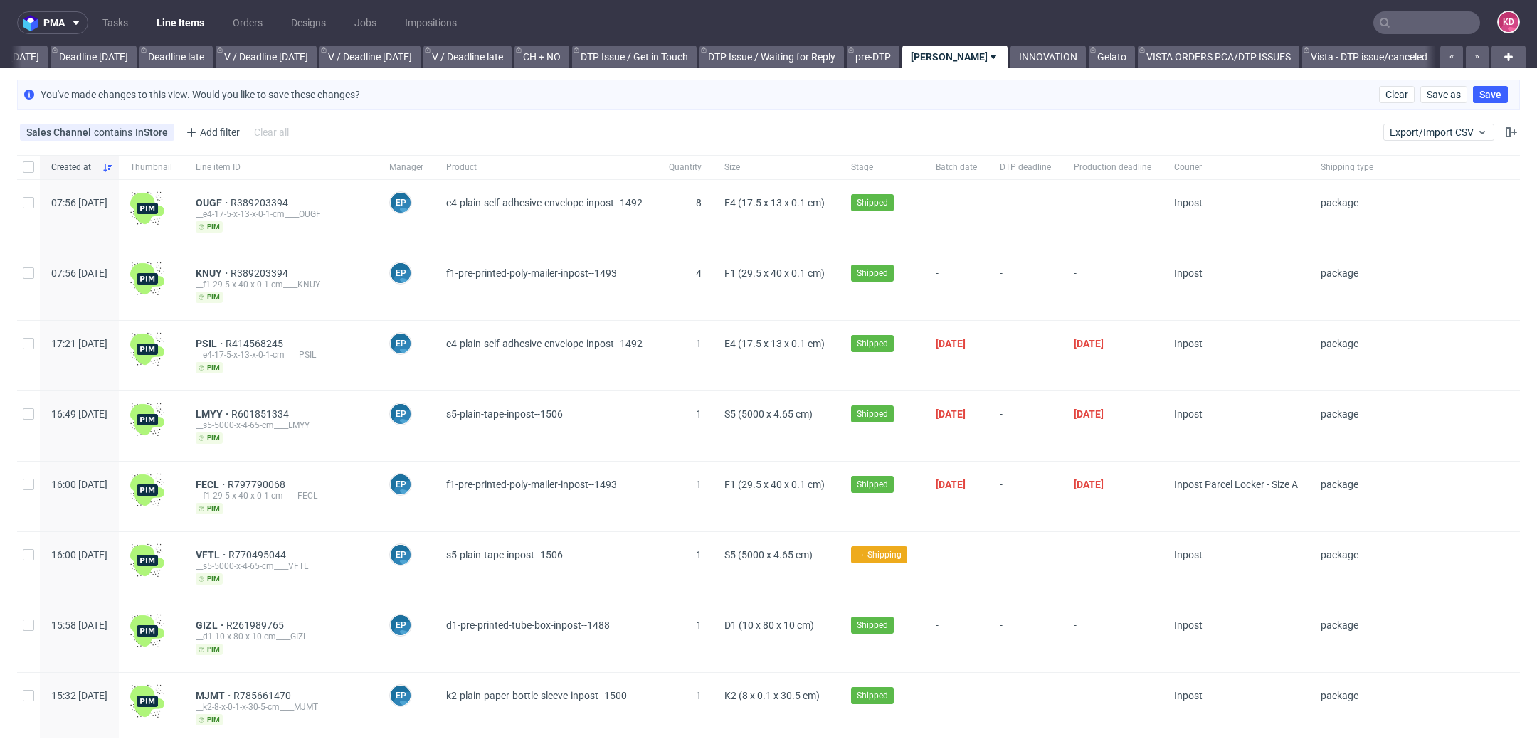
click at [369, 129] on div "Sales Channel contains InStore Add filter Hide filters Clear all Export/Import …" at bounding box center [768, 132] width 1537 height 34
click at [33, 159] on div at bounding box center [28, 167] width 23 height 24
checkbox input "true"
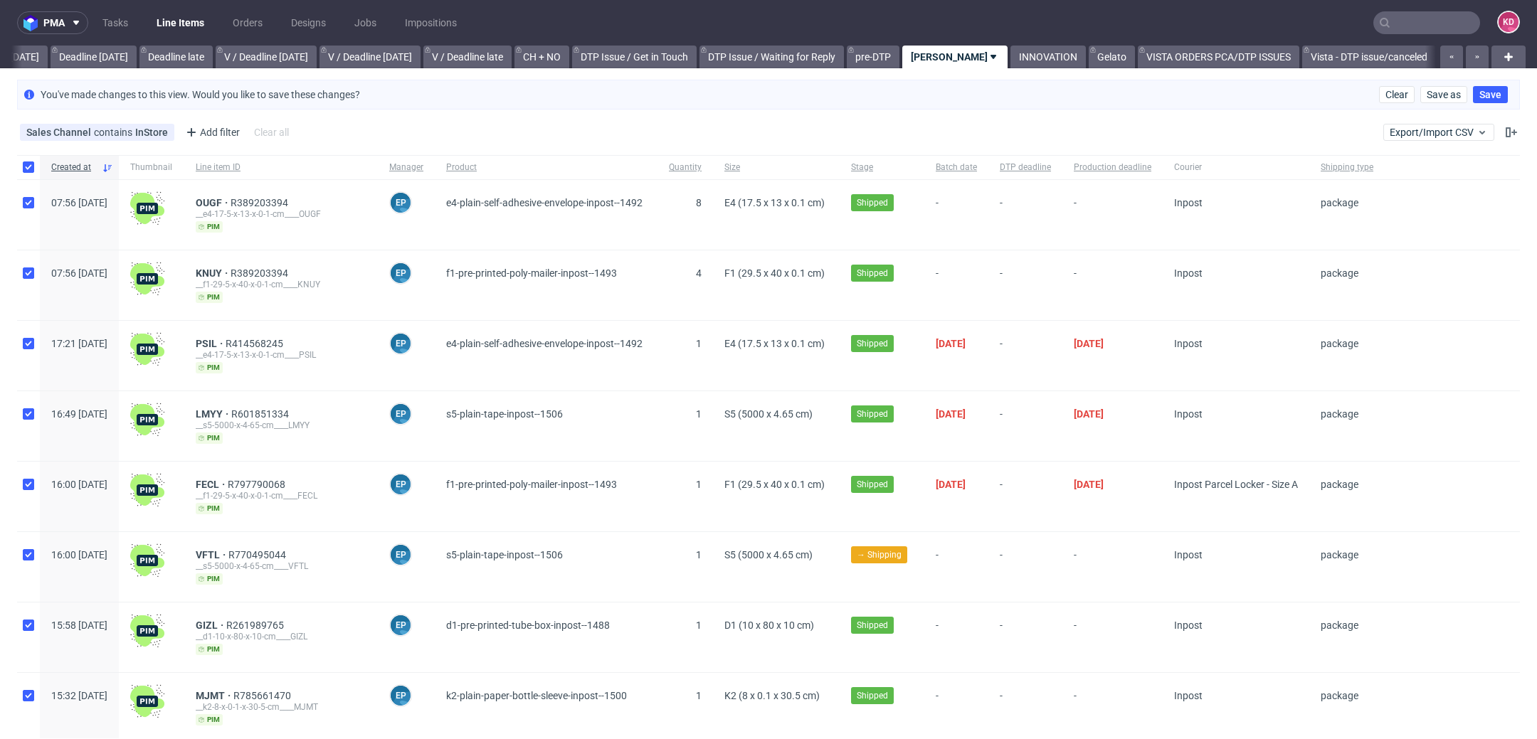
checkbox input "true"
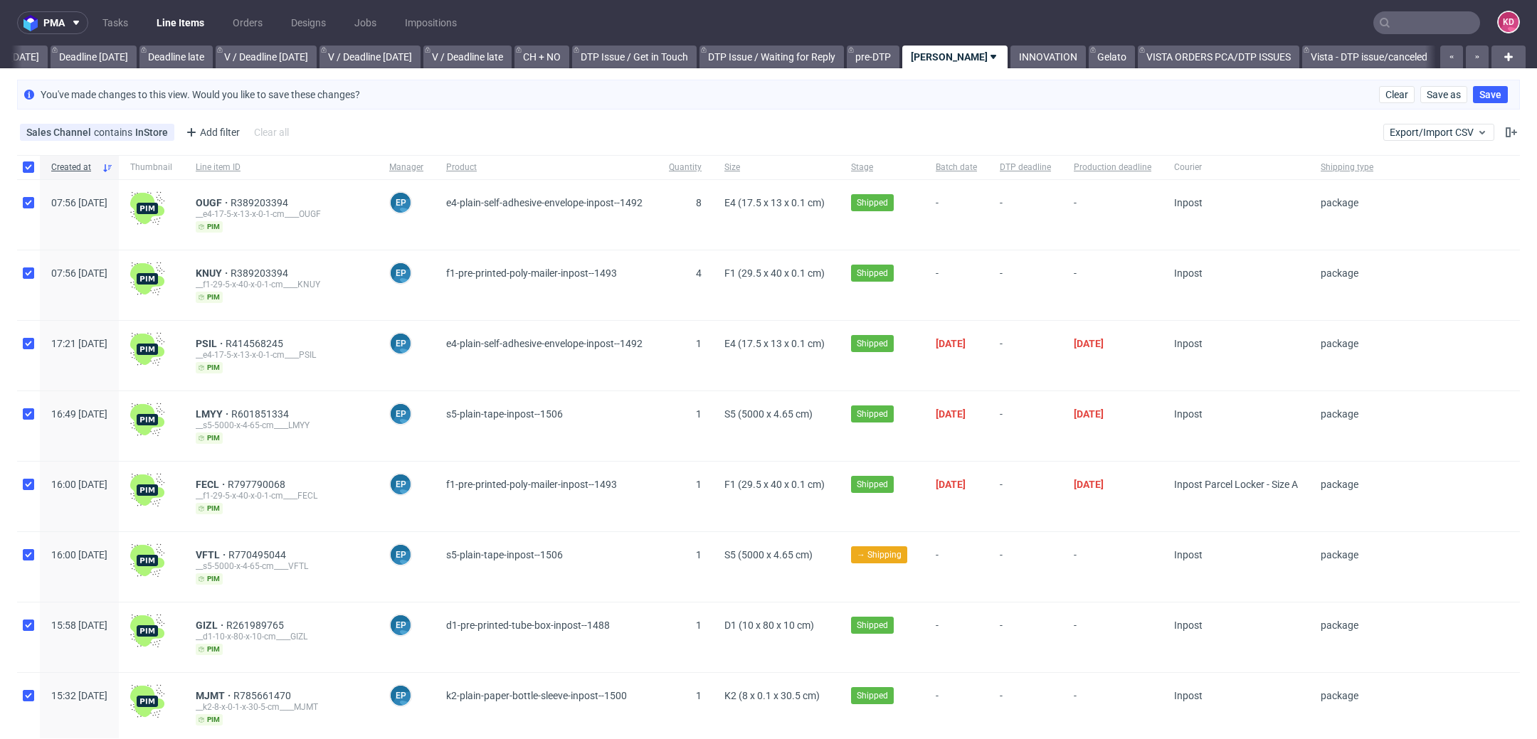
checkbox input "true"
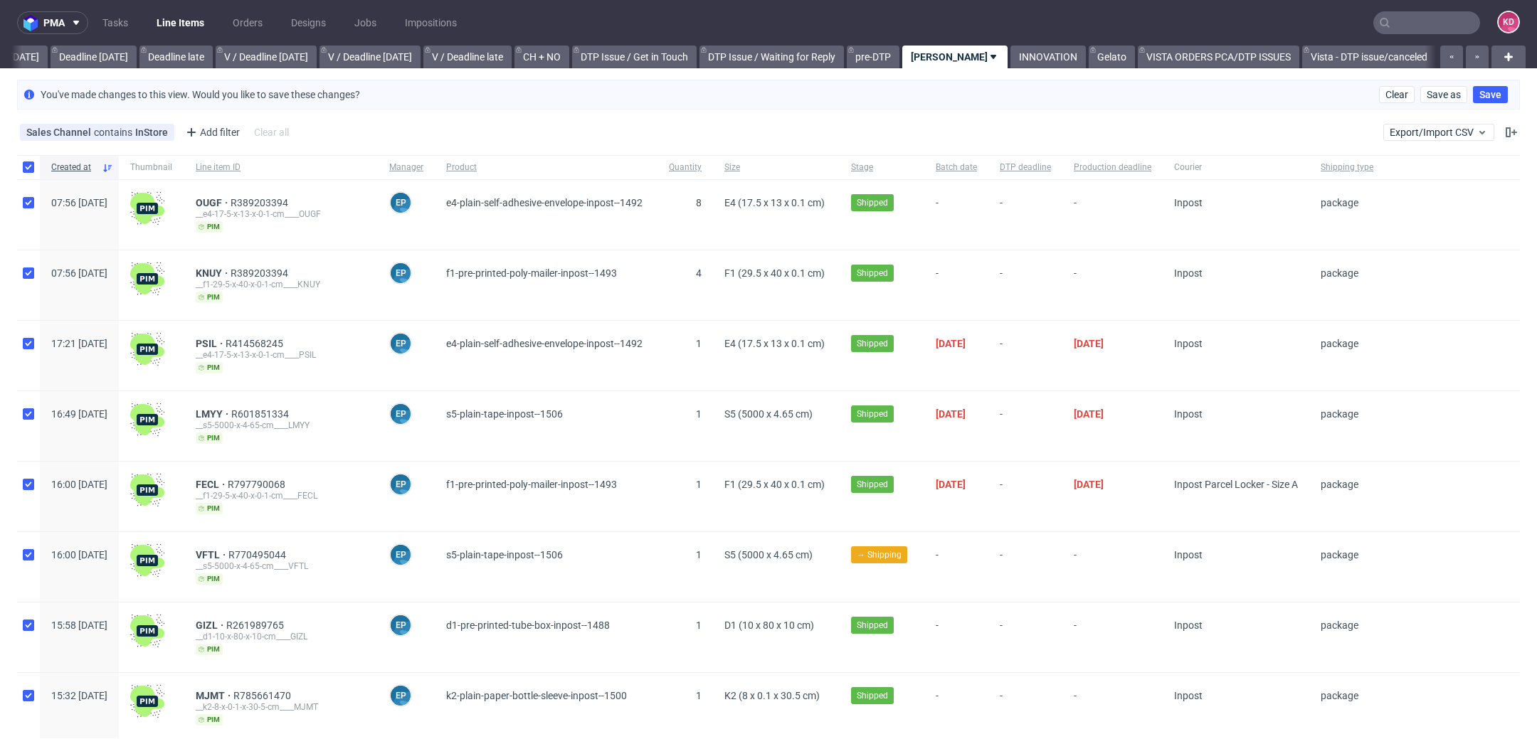
checkbox input "true"
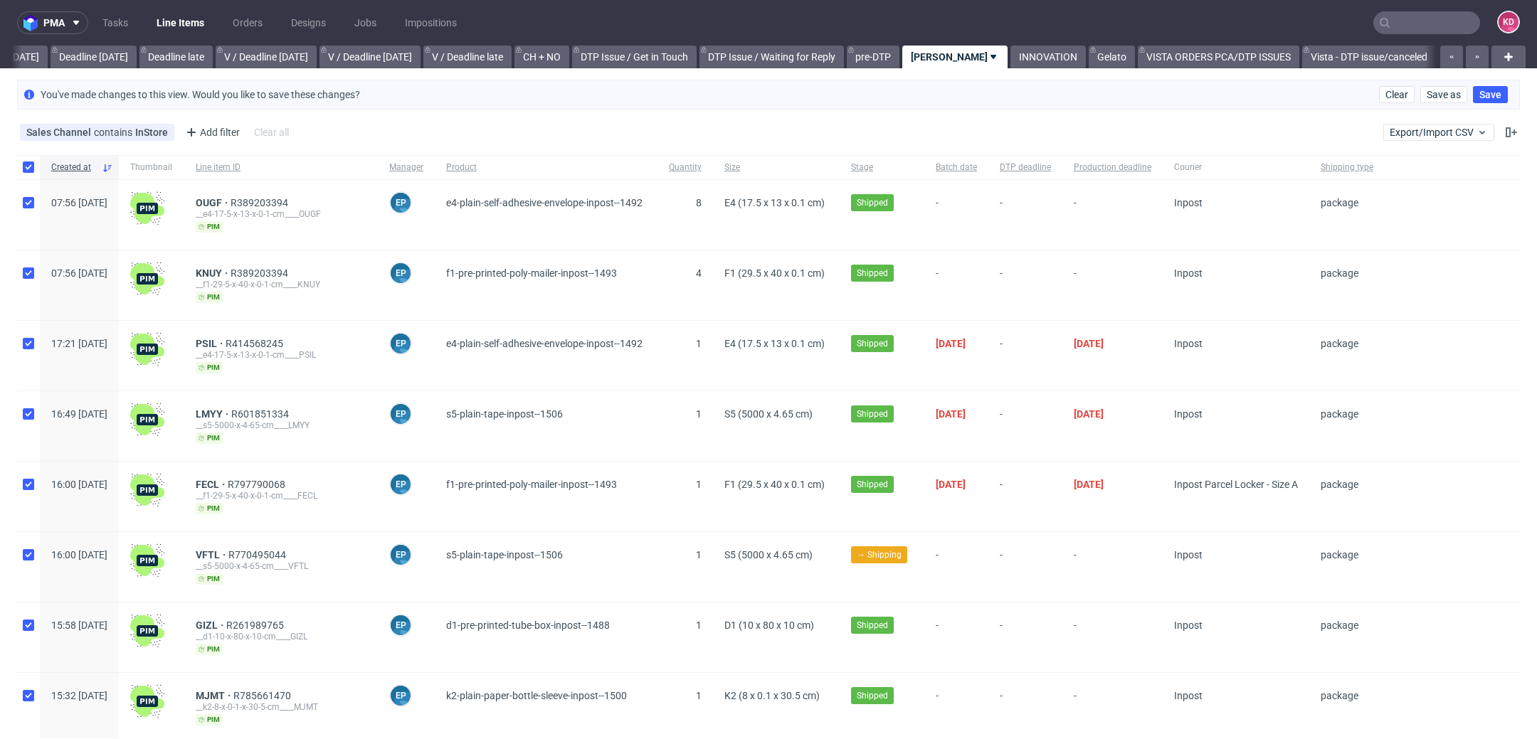
checkbox input "true"
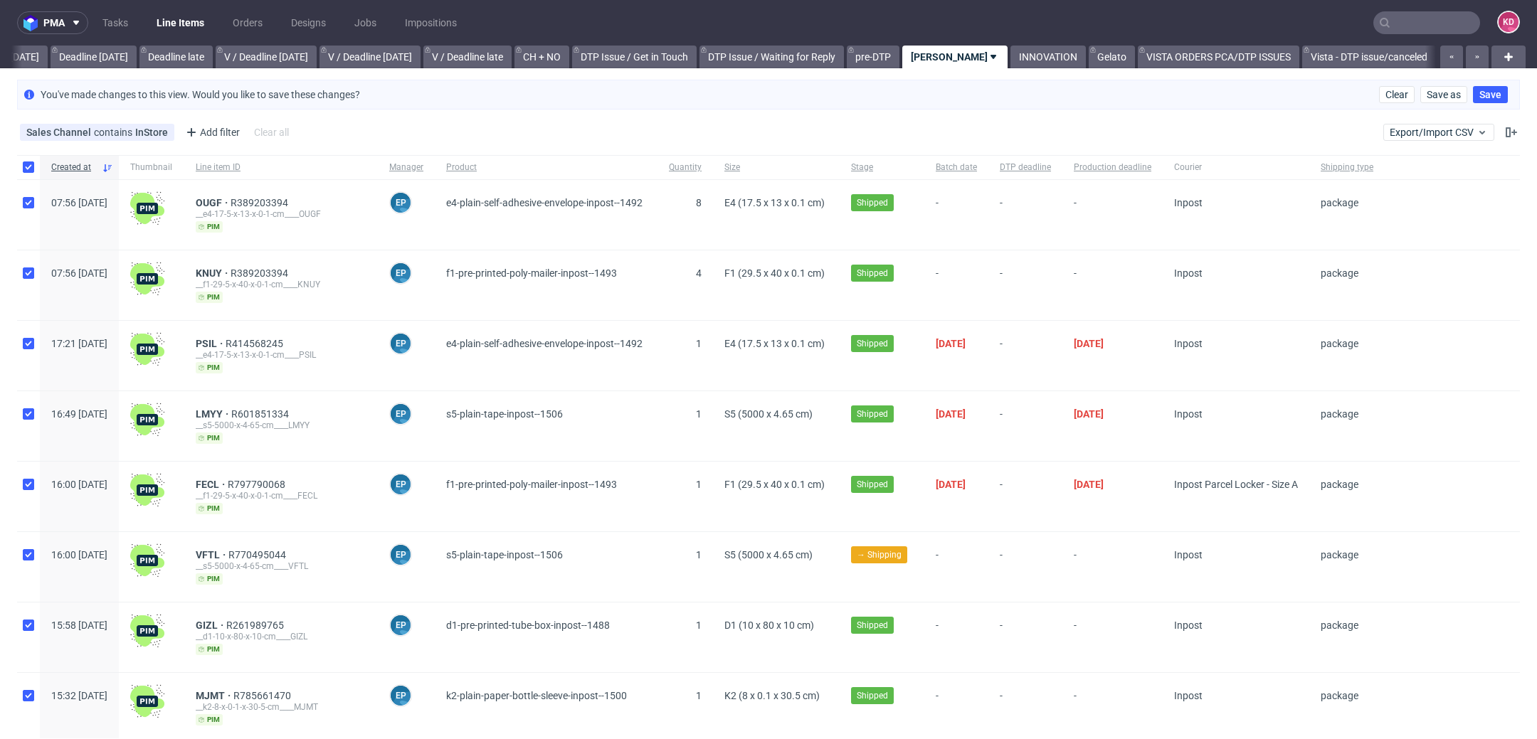
checkbox input "true"
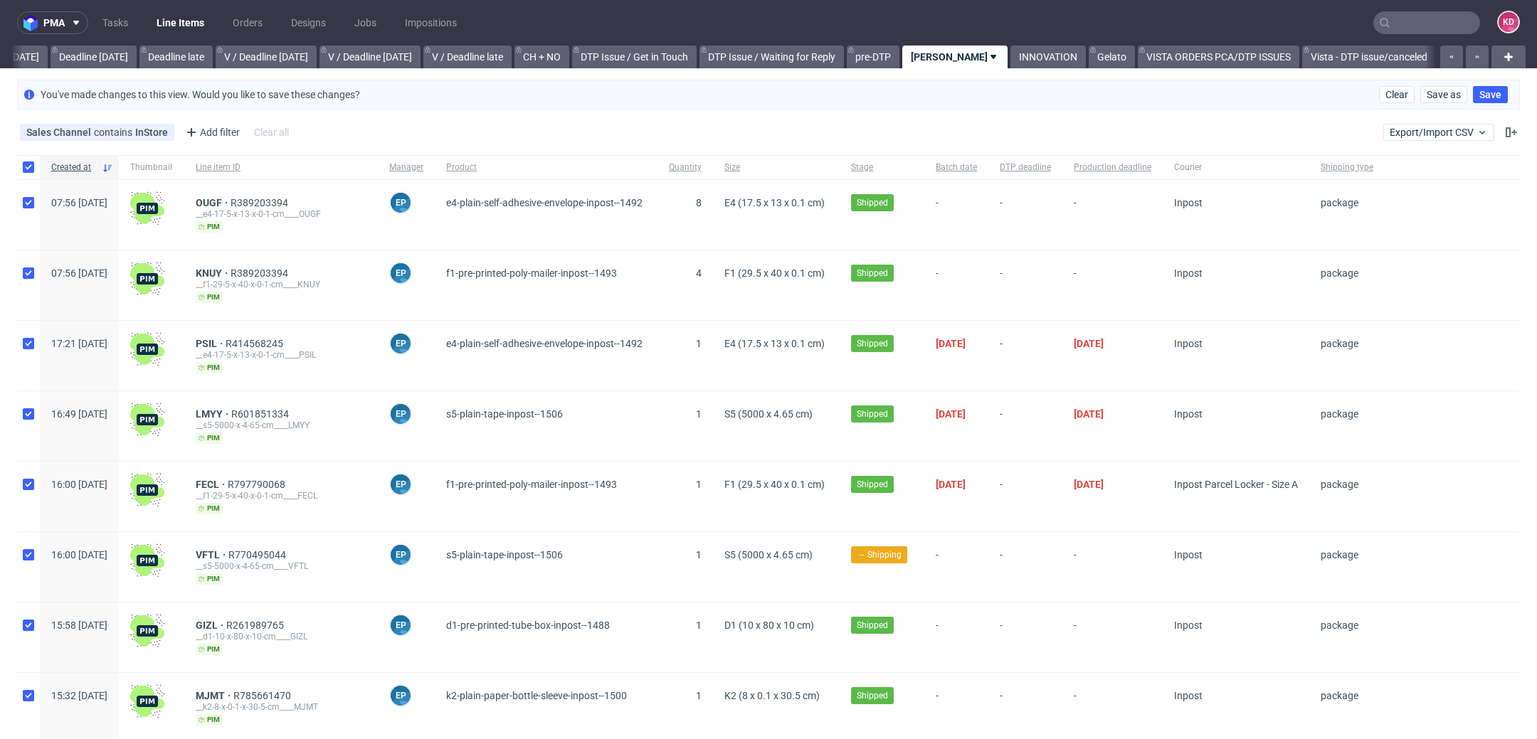
checkbox input "true"
